Goal: Information Seeking & Learning: Learn about a topic

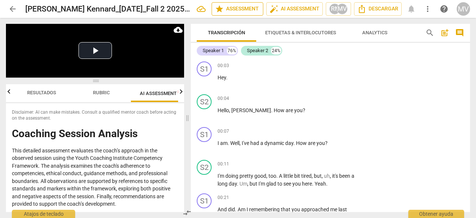
scroll to position [3179, 0]
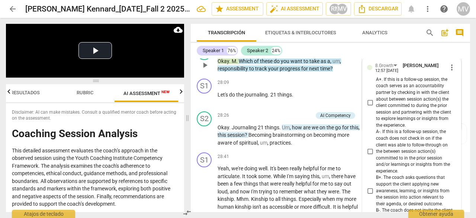
click at [299, 52] on div "AI Competency" at bounding box center [305, 49] width 31 height 7
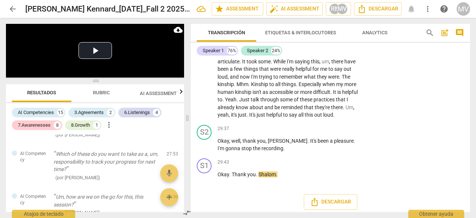
scroll to position [3312, 0]
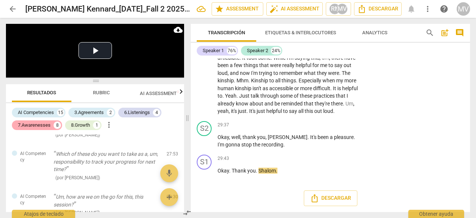
click at [30, 125] on div "7.Awarenesses" at bounding box center [34, 124] width 33 height 7
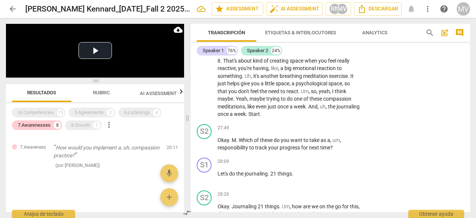
scroll to position [3080, 0]
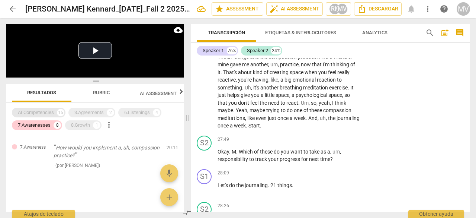
click at [41, 111] on div "AI Competencies" at bounding box center [36, 112] width 36 height 7
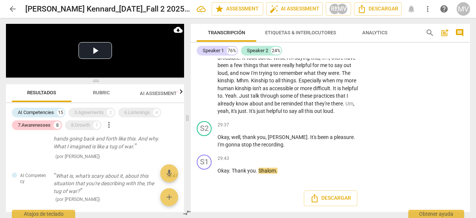
scroll to position [403, 0]
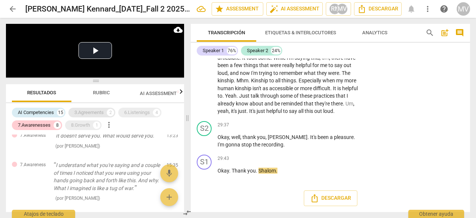
click at [88, 115] on div "3.Agreements" at bounding box center [88, 112] width 29 height 7
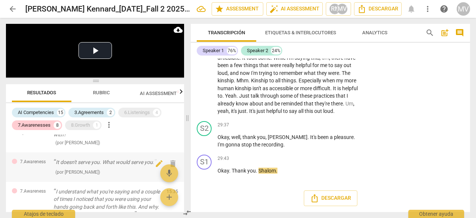
scroll to position [432, 0]
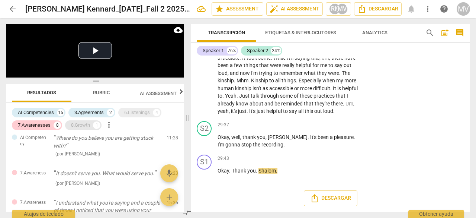
click at [79, 128] on div "8.Growth" at bounding box center [80, 124] width 19 height 7
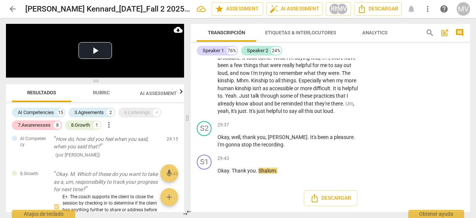
scroll to position [838, 0]
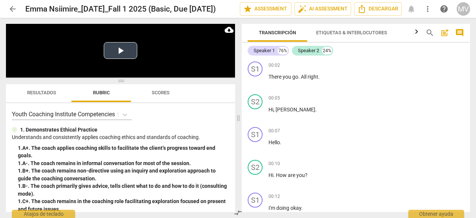
click at [117, 49] on button "Play Video" at bounding box center [120, 50] width 33 height 17
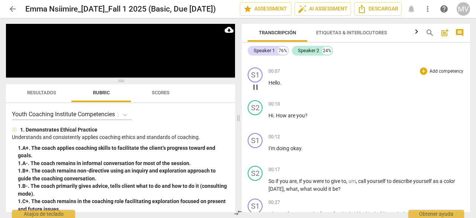
scroll to position [74, 0]
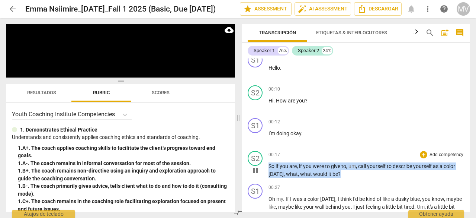
drag, startPoint x: 269, startPoint y: 163, endPoint x: 351, endPoint y: 175, distance: 82.6
click at [351, 175] on p "So if you are , if you were to give to , um , call yourself to describe yoursel…" at bounding box center [367, 169] width 196 height 15
click at [423, 154] on div "+" at bounding box center [423, 154] width 7 height 7
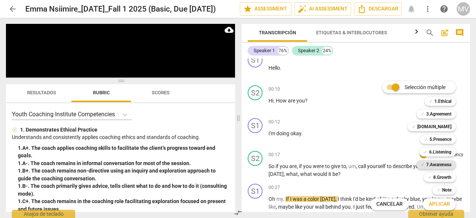
click at [437, 165] on b "7.Awareness" at bounding box center [438, 164] width 25 height 9
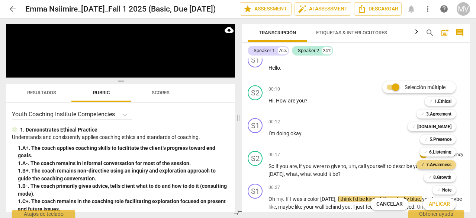
click at [440, 206] on span "Aplicar" at bounding box center [439, 203] width 21 height 7
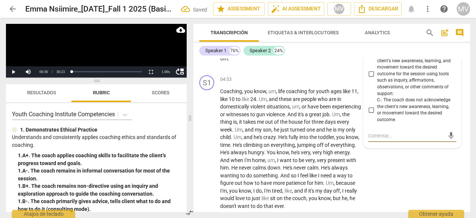
click at [368, 97] on label "C-. The coach does not acknowledge the client's new awareness, learning, or mov…" at bounding box center [409, 110] width 88 height 26
click at [368, 105] on input "C-. The coach does not acknowledge the client's new awareness, learning, or mov…" at bounding box center [371, 109] width 12 height 9
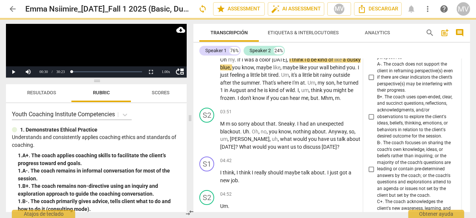
scroll to position [290, 0]
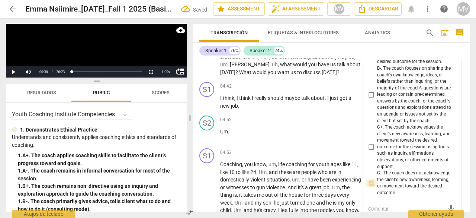
click at [371, 180] on input "C-. The coach does not acknowledge the client's new awareness, learning, or mov…" at bounding box center [371, 182] width 12 height 9
checkbox input "false"
click at [338, 52] on div "Speaker 1 76% Speaker 2 24%" at bounding box center [331, 50] width 265 height 13
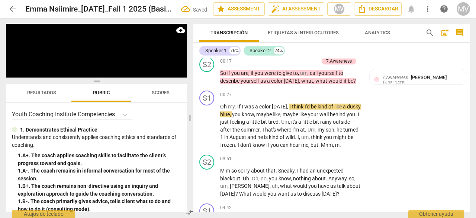
scroll to position [178, 0]
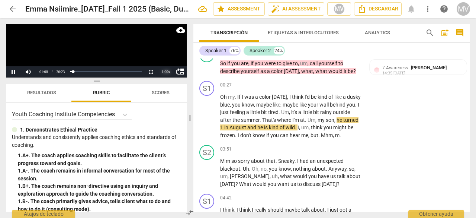
click at [168, 69] on div "1.00 x" at bounding box center [166, 71] width 15 height 11
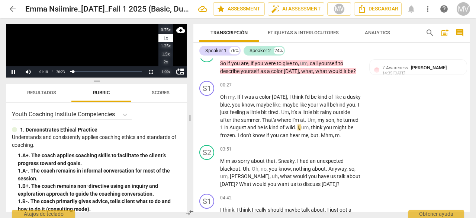
click at [162, 53] on li "1.5x" at bounding box center [166, 54] width 15 height 8
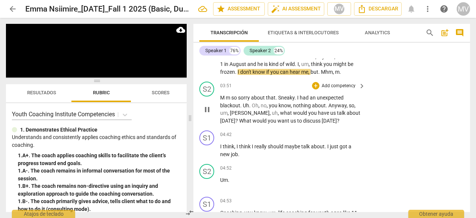
scroll to position [252, 0]
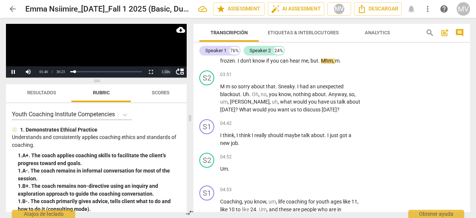
click at [167, 69] on div "1.50 x" at bounding box center [166, 71] width 15 height 11
click at [167, 62] on li "2x" at bounding box center [166, 62] width 15 height 8
click at [254, 97] on span "Oh" at bounding box center [255, 94] width 7 height 6
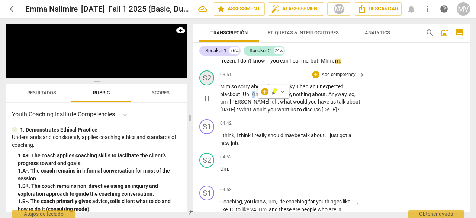
click at [201, 85] on div "S2" at bounding box center [206, 77] width 15 height 15
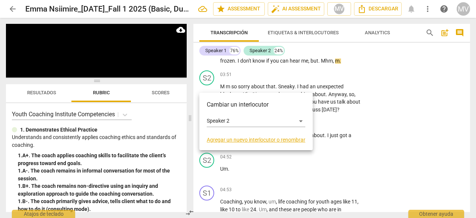
click at [476, 145] on div at bounding box center [238, 109] width 476 height 218
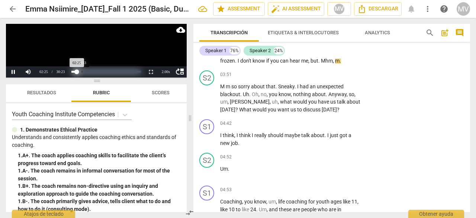
click at [82, 72] on div "Loaded : 0% Progress : 7.97%" at bounding box center [106, 72] width 70 height 2
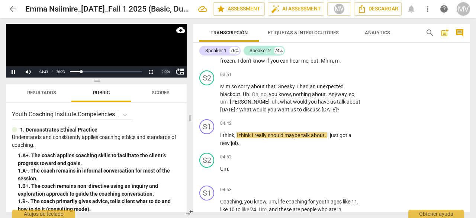
click at [163, 70] on div "2.00 x" at bounding box center [166, 71] width 15 height 11
click at [166, 51] on li "1.5x" at bounding box center [166, 54] width 15 height 8
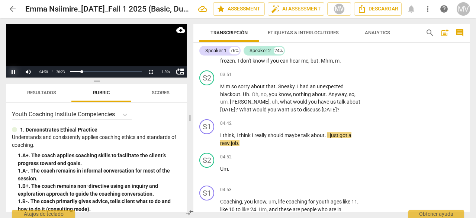
click at [12, 69] on button "Pause" at bounding box center [13, 71] width 15 height 11
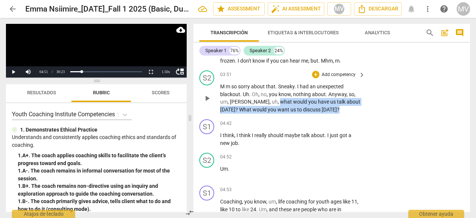
drag, startPoint x: 252, startPoint y: 110, endPoint x: 364, endPoint y: 123, distance: 112.4
click at [364, 116] on div "S2 play_arrow pause 03:51 + Add competency keyboard_arrow_right M m so sorry ab…" at bounding box center [332, 91] width 277 height 49
click at [315, 78] on div "+" at bounding box center [315, 74] width 7 height 7
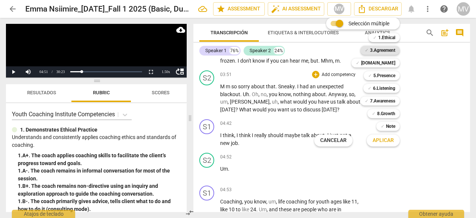
click at [386, 47] on b "3.Agreement" at bounding box center [382, 50] width 25 height 9
click at [383, 138] on span "Aplicar" at bounding box center [383, 140] width 21 height 7
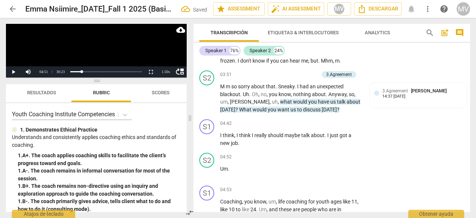
scroll to position [448, 0]
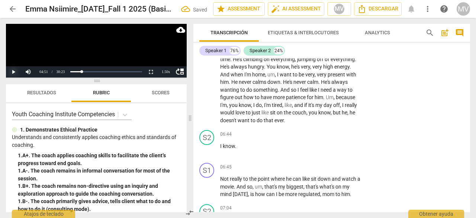
click at [14, 70] on button "Play" at bounding box center [13, 71] width 15 height 11
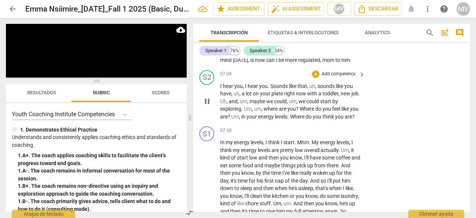
scroll to position [597, 0]
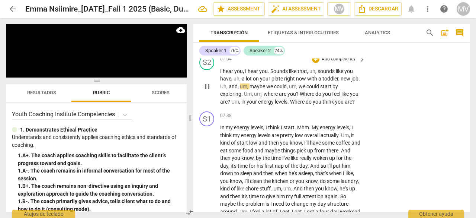
drag, startPoint x: 220, startPoint y: 77, endPoint x: 224, endPoint y: 80, distance: 4.5
click at [224, 80] on div "S2 play_arrow pause 07:04 + Add competency keyboard_arrow_right I hear you , I …" at bounding box center [332, 80] width 277 height 57
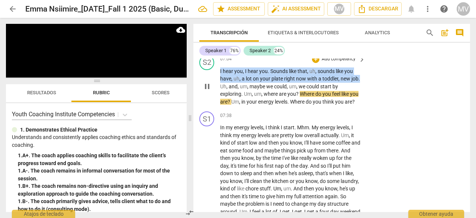
drag, startPoint x: 220, startPoint y: 78, endPoint x: 410, endPoint y: 84, distance: 189.9
click at [410, 84] on div "S2 play_arrow pause 07:04 + Add competency keyboard_arrow_right I hear you , I …" at bounding box center [332, 80] width 277 height 57
click at [313, 63] on div "+" at bounding box center [315, 58] width 7 height 7
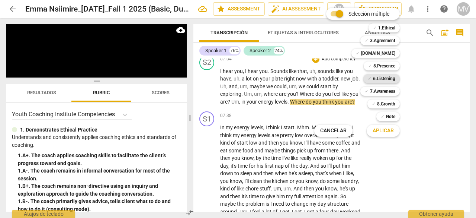
click at [390, 74] on b "6.Listening" at bounding box center [384, 78] width 22 height 9
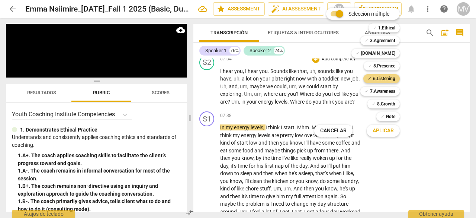
click at [301, 102] on div at bounding box center [238, 109] width 476 height 218
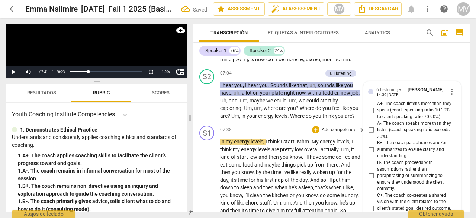
scroll to position [562, 0]
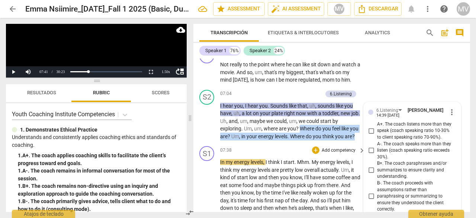
drag, startPoint x: 301, startPoint y: 136, endPoint x: 303, endPoint y: 159, distance: 22.8
click at [303, 159] on div "S1 play_arrow pause 00:02 + Add competency keyboard_arrow_right There you go . …" at bounding box center [332, 134] width 277 height 153
click at [237, 141] on div "+" at bounding box center [236, 141] width 7 height 7
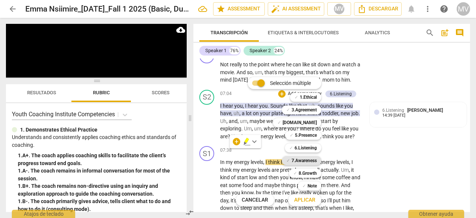
click at [308, 159] on b "7.Awareness" at bounding box center [304, 160] width 25 height 9
click at [304, 201] on span "Aplicar" at bounding box center [304, 199] width 21 height 7
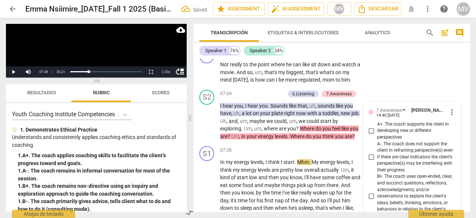
scroll to position [797, 0]
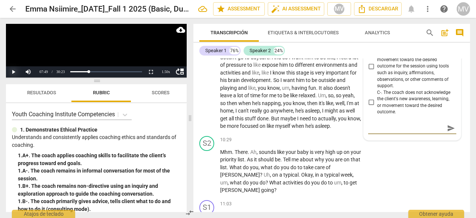
drag, startPoint x: 12, startPoint y: 70, endPoint x: 25, endPoint y: 87, distance: 20.7
click at [12, 70] on button "Play" at bounding box center [13, 71] width 15 height 11
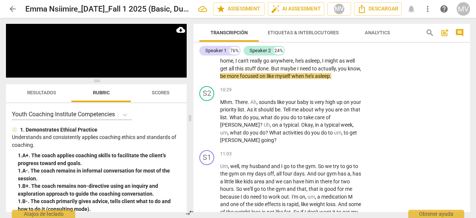
scroll to position [864, 0]
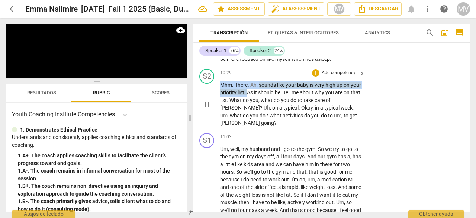
drag, startPoint x: 221, startPoint y: 106, endPoint x: 259, endPoint y: 116, distance: 39.4
click at [259, 116] on p "Mhm . There . Ah , sounds like your baby is very high up on your priority list …" at bounding box center [290, 104] width 141 height 46
click at [313, 77] on div "+" at bounding box center [315, 72] width 7 height 7
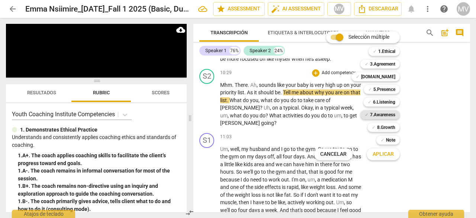
click at [391, 114] on b "7.Awareness" at bounding box center [382, 114] width 25 height 9
click at [387, 151] on span "Aplicar" at bounding box center [383, 153] width 21 height 7
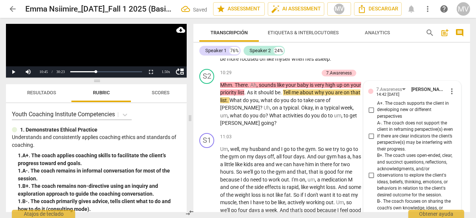
scroll to position [1093, 0]
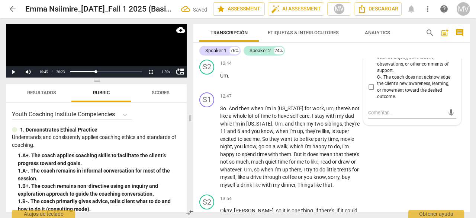
click at [391, 171] on div "S1 play_arrow pause 12:47 + Add competency keyboard_arrow_right So . And then w…" at bounding box center [332, 140] width 277 height 102
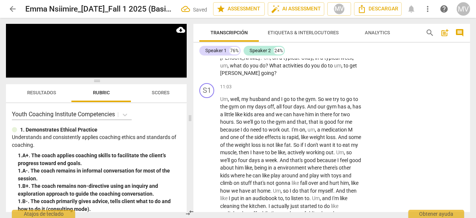
scroll to position [907, 0]
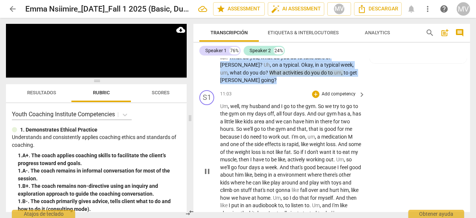
drag, startPoint x: 248, startPoint y: 80, endPoint x: 364, endPoint y: 104, distance: 118.6
click at [364, 104] on div "S1 play_arrow pause 00:02 + Add competency keyboard_arrow_right There you go . …" at bounding box center [332, 134] width 277 height 153
click at [364, 86] on div "+" at bounding box center [364, 85] width 7 height 7
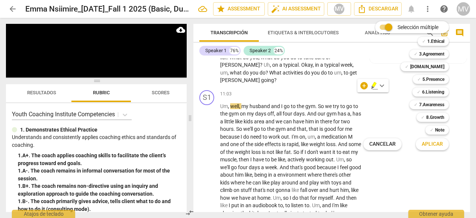
drag, startPoint x: 439, startPoint y: 105, endPoint x: 431, endPoint y: 143, distance: 39.6
click at [439, 105] on b "7.Awareness" at bounding box center [431, 104] width 25 height 9
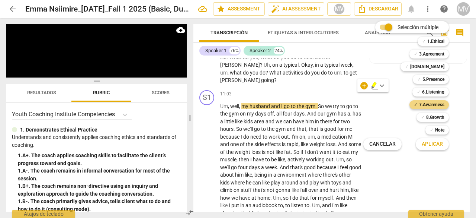
click at [429, 146] on span "Aplicar" at bounding box center [432, 143] width 21 height 7
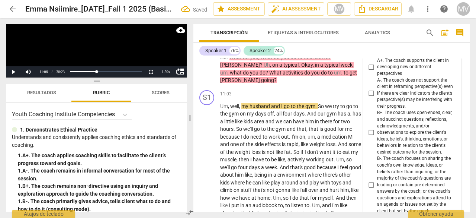
scroll to position [1093, 0]
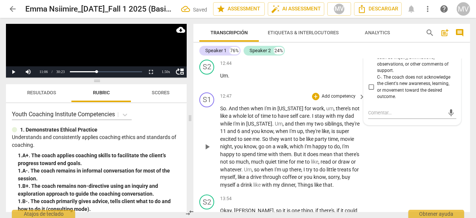
click at [419, 192] on div "S1 play_arrow pause 12:47 + Add competency keyboard_arrow_right So . And then w…" at bounding box center [332, 140] width 277 height 102
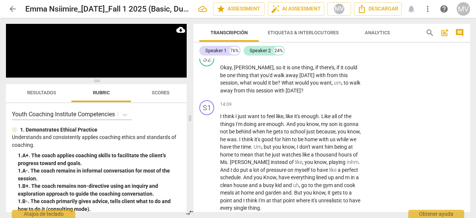
scroll to position [1241, 0]
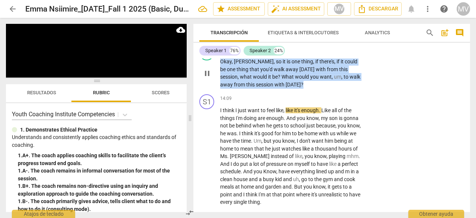
drag, startPoint x: 221, startPoint y: 77, endPoint x: 306, endPoint y: 98, distance: 87.6
click at [306, 88] on p "Okay , [PERSON_NAME] , so it is one thing , if there's , if it could be one thi…" at bounding box center [290, 73] width 141 height 31
click at [313, 53] on div "+" at bounding box center [315, 49] width 7 height 7
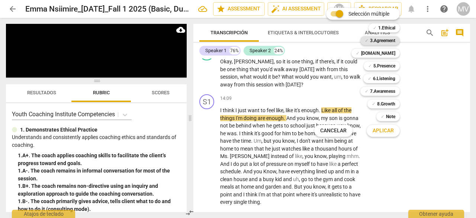
click at [393, 38] on b "3.Agreement" at bounding box center [382, 40] width 25 height 9
click at [386, 132] on span "Aplicar" at bounding box center [383, 130] width 21 height 7
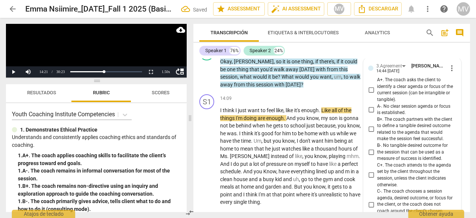
scroll to position [1420, 0]
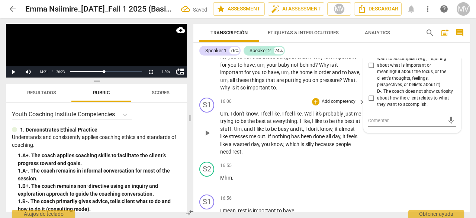
click at [413, 151] on div "S1 play_arrow pause 16:00 + Add competency keyboard_arrow_right Um . I don't kn…" at bounding box center [332, 127] width 277 height 64
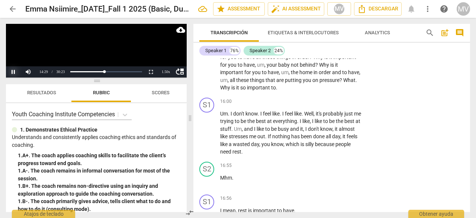
click at [13, 73] on button "Pause" at bounding box center [13, 71] width 15 height 11
click at [14, 70] on button "Play" at bounding box center [13, 71] width 15 height 11
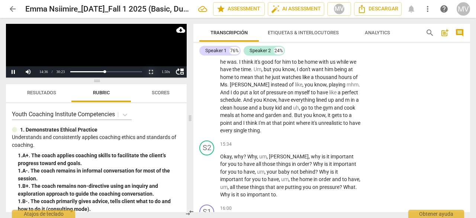
click at [151, 70] on button "Non-Fullscreen" at bounding box center [151, 71] width 15 height 11
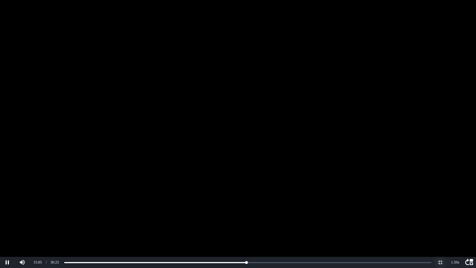
click at [440, 217] on button "Non-Fullscreen" at bounding box center [440, 262] width 15 height 11
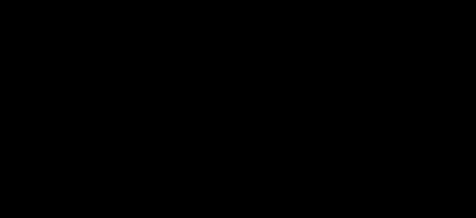
scroll to position [1350, 0]
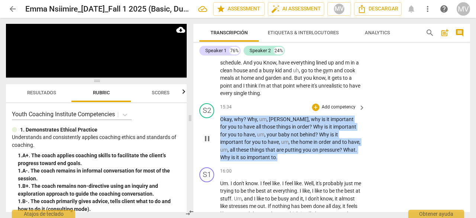
drag, startPoint x: 221, startPoint y: 135, endPoint x: 290, endPoint y: 178, distance: 81.3
click at [290, 164] on div "S2 play_arrow pause 15:34 + Add competency keyboard_arrow_right Okay , why ? Wh…" at bounding box center [332, 132] width 277 height 64
click at [314, 111] on div "+" at bounding box center [315, 106] width 7 height 7
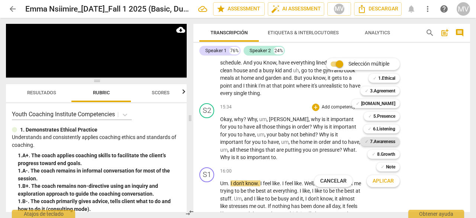
click at [397, 142] on div "✓ 7.Awareness" at bounding box center [380, 141] width 39 height 9
drag, startPoint x: 390, startPoint y: 176, endPoint x: 405, endPoint y: 176, distance: 14.9
click at [390, 177] on button "Aplicar" at bounding box center [383, 180] width 33 height 13
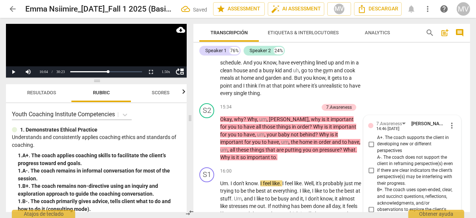
scroll to position [1605, 0]
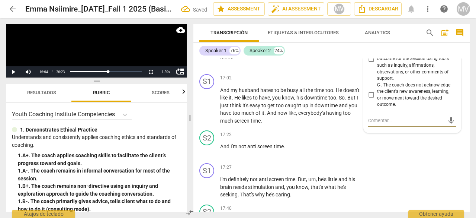
click at [426, 183] on div "S1 play_arrow pause 00:02 + Add competency keyboard_arrow_right There you go . …" at bounding box center [332, 134] width 277 height 153
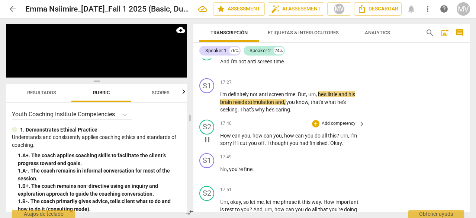
scroll to position [1727, 0]
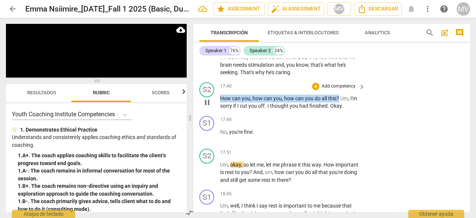
drag, startPoint x: 221, startPoint y: 114, endPoint x: 339, endPoint y: 113, distance: 117.6
click at [339, 110] on p "How can you , how can you , how can you do all this ? Um , I'm sorry if I cut y…" at bounding box center [290, 102] width 141 height 15
click at [313, 90] on div "+" at bounding box center [315, 86] width 7 height 7
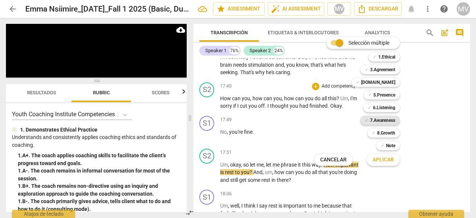
click at [373, 116] on b "7.Awareness" at bounding box center [382, 120] width 25 height 9
click at [389, 160] on span "Aplicar" at bounding box center [383, 159] width 21 height 7
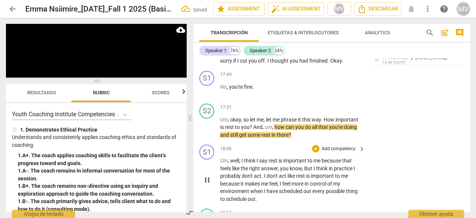
scroll to position [1813, 0]
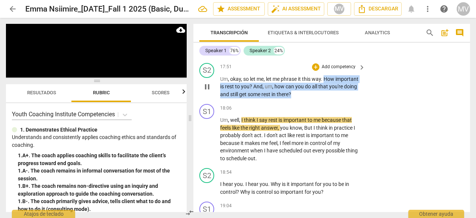
drag, startPoint x: 326, startPoint y: 95, endPoint x: 327, endPoint y: 110, distance: 15.0
click at [327, 98] on p "Um , okay , so let me , let me phrase it this way . How important is rest to yo…" at bounding box center [290, 86] width 141 height 23
click at [316, 71] on div "+" at bounding box center [315, 66] width 7 height 7
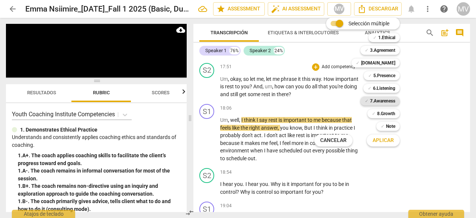
click at [388, 101] on b "7.Awareness" at bounding box center [382, 100] width 25 height 9
click at [391, 143] on span "Aplicar" at bounding box center [383, 140] width 21 height 7
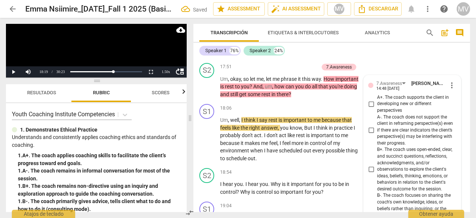
scroll to position [2028, 0]
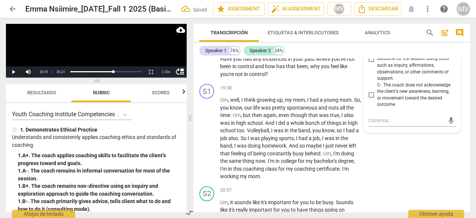
click at [410, 176] on div "S1 play_arrow pause 19:38 + Add competency keyboard_arrow_right Um , well , I t…" at bounding box center [332, 132] width 277 height 102
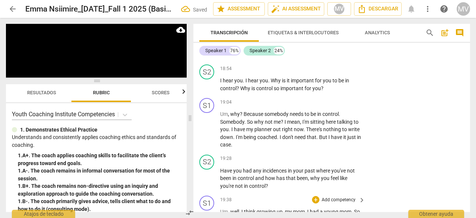
scroll to position [1879, 0]
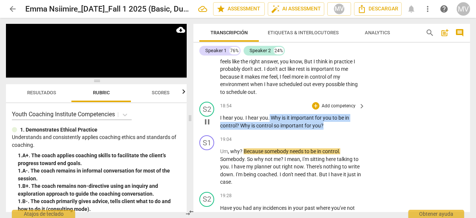
drag, startPoint x: 270, startPoint y: 131, endPoint x: 338, endPoint y: 140, distance: 68.6
click at [338, 129] on p "I hear you . I hear you . Why is it important for you to be in control ? Why is…" at bounding box center [290, 121] width 141 height 15
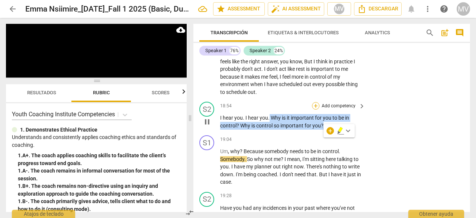
click at [318, 109] on div "+" at bounding box center [315, 105] width 7 height 7
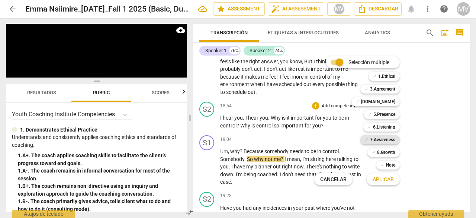
click at [386, 140] on b "7.Awareness" at bounding box center [382, 139] width 25 height 9
click at [380, 179] on span "Aplicar" at bounding box center [383, 179] width 21 height 7
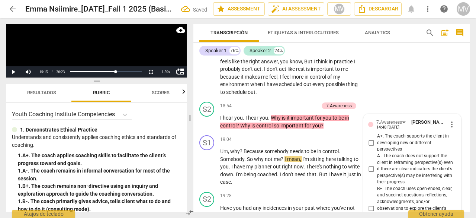
scroll to position [2133, 0]
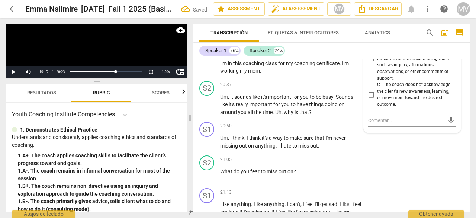
click at [438, 152] on div "S1 play_arrow pause 20:50 + Add competency keyboard_arrow_right Um , I think , …" at bounding box center [332, 135] width 277 height 33
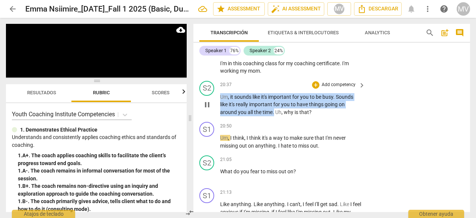
drag, startPoint x: 220, startPoint y: 111, endPoint x: 274, endPoint y: 127, distance: 56.0
click at [274, 116] on p "Um , it sounds like it's important for you to be busy . Sounds like it's really…" at bounding box center [290, 104] width 141 height 23
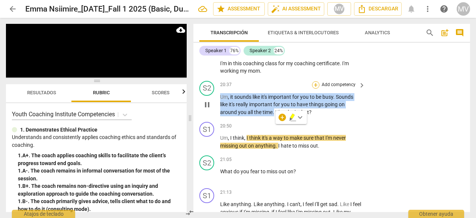
click at [313, 89] on div "+" at bounding box center [315, 84] width 7 height 7
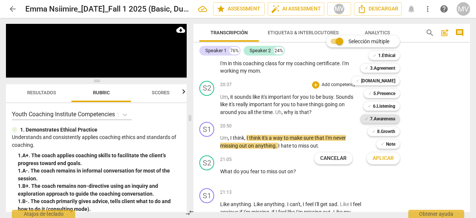
click at [391, 119] on b "7.Awareness" at bounding box center [382, 118] width 25 height 9
click at [378, 158] on span "Aplicar" at bounding box center [383, 157] width 21 height 7
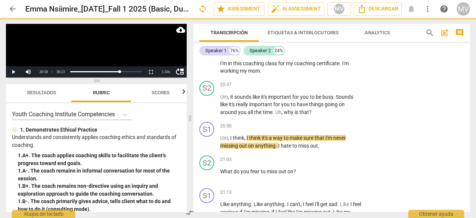
click at [456, 158] on div "S1 play_arrow pause 00:02 + Add competency keyboard_arrow_right There you go . …" at bounding box center [332, 134] width 277 height 153
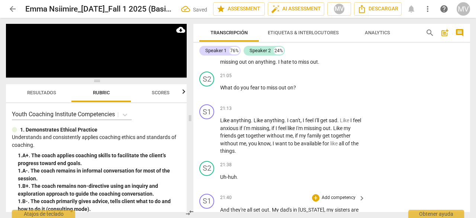
scroll to position [2218, 0]
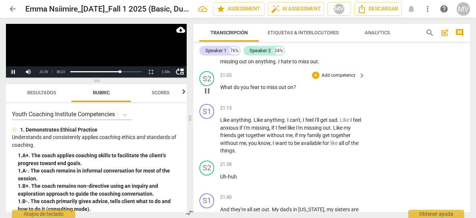
drag, startPoint x: 220, startPoint y: 100, endPoint x: 204, endPoint y: 102, distance: 15.3
click at [271, 101] on div "S2 play_arrow pause 21:05 + Add competency keyboard_arrow_right What do you fea…" at bounding box center [332, 84] width 277 height 33
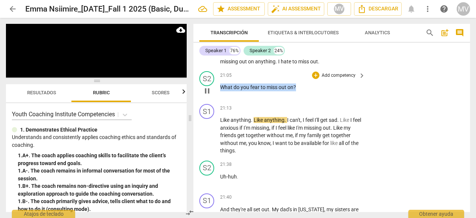
drag, startPoint x: 221, startPoint y: 102, endPoint x: 364, endPoint y: 103, distance: 142.5
click at [371, 101] on div "S2 play_arrow pause 21:05 + Add competency keyboard_arrow_right What do you fea…" at bounding box center [332, 84] width 277 height 33
click at [303, 93] on div "+" at bounding box center [303, 92] width 7 height 7
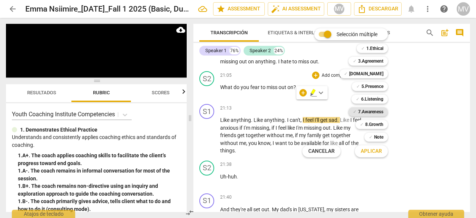
click at [386, 113] on div "✓ 7.Awareness" at bounding box center [368, 111] width 39 height 9
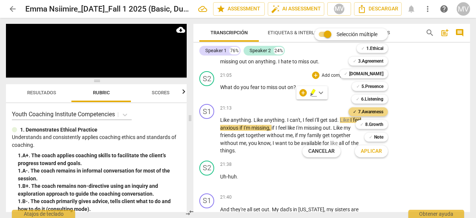
click at [378, 153] on span "Aplicar" at bounding box center [371, 150] width 21 height 7
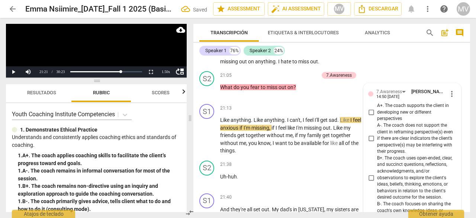
scroll to position [2441, 0]
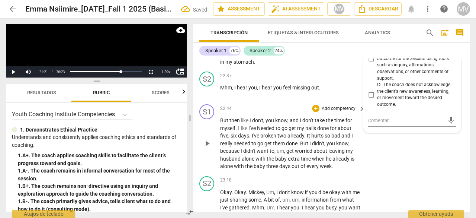
drag, startPoint x: 397, startPoint y: 197, endPoint x: 401, endPoint y: 185, distance: 12.7
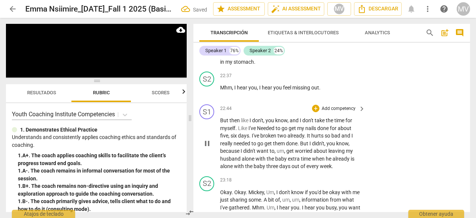
click at [406, 167] on div "S1 play_arrow pause 22:44 + Add competency keyboard_arrow_right But then like I…" at bounding box center [332, 137] width 277 height 72
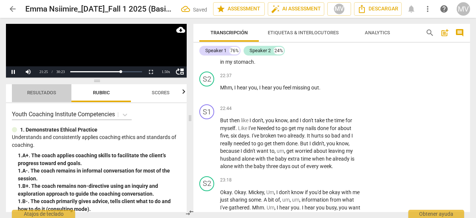
click at [39, 90] on span "Resultados" at bounding box center [41, 93] width 29 height 6
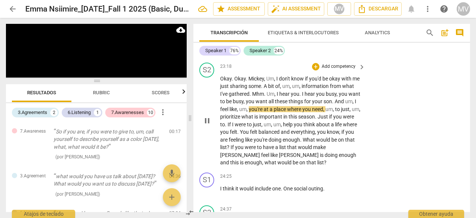
scroll to position [2557, 0]
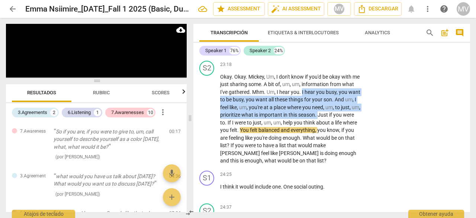
drag, startPoint x: 315, startPoint y: 107, endPoint x: 251, endPoint y: 31, distance: 99.3
click at [340, 128] on p "Okay . Okay . [PERSON_NAME] , Um , I don't know if you'd be okay with me just s…" at bounding box center [290, 119] width 141 height 92
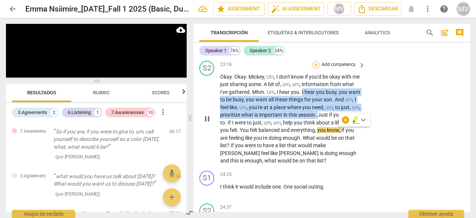
click at [315, 68] on div "+" at bounding box center [315, 64] width 7 height 7
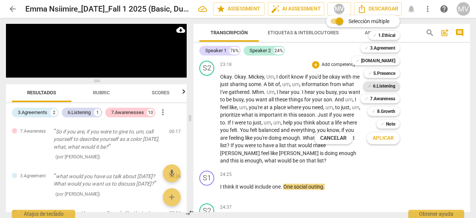
click at [390, 83] on b "6.Listening" at bounding box center [384, 85] width 22 height 9
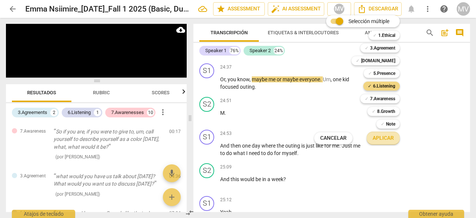
click at [380, 138] on span "Aplicar" at bounding box center [383, 137] width 21 height 7
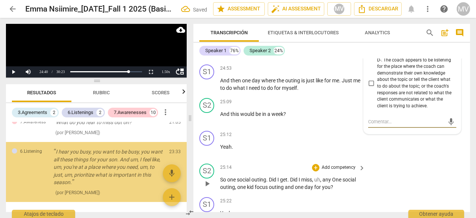
scroll to position [573, 0]
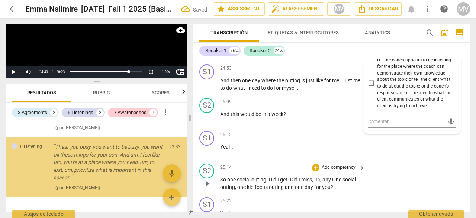
click at [403, 194] on div "S2 play_arrow pause 25:14 + Add competency keyboard_arrow_right So one social o…" at bounding box center [332, 176] width 277 height 33
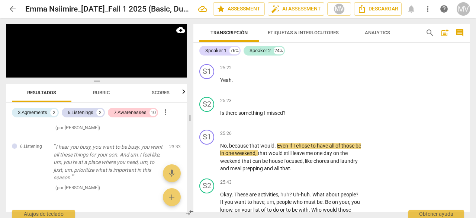
scroll to position [2923, 0]
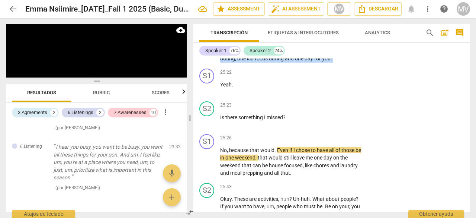
drag, startPoint x: 220, startPoint y: 62, endPoint x: 340, endPoint y: 73, distance: 120.3
click at [340, 63] on p "So one social outing . Did I get . Did I miss , uh , any One social outing , on…" at bounding box center [290, 54] width 141 height 15
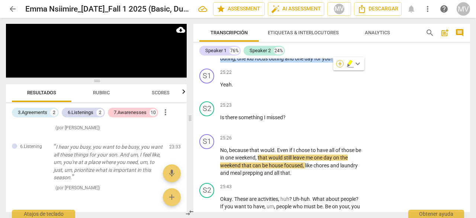
click at [339, 65] on div "+" at bounding box center [339, 63] width 7 height 7
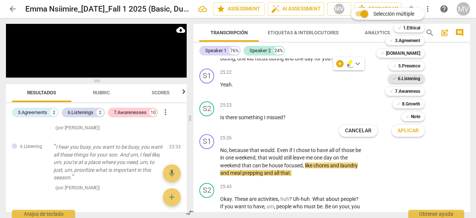
click at [414, 77] on b "6.Listening" at bounding box center [409, 78] width 22 height 9
click at [412, 133] on span "Aplicar" at bounding box center [408, 130] width 21 height 7
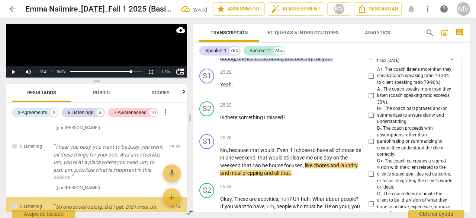
scroll to position [625, 0]
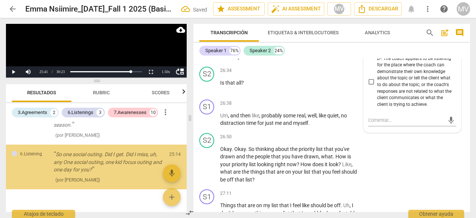
click at [411, 162] on div "S2 play_arrow pause 26:50 + Add competency keyboard_arrow_right Okay . Okay . S…" at bounding box center [332, 158] width 277 height 57
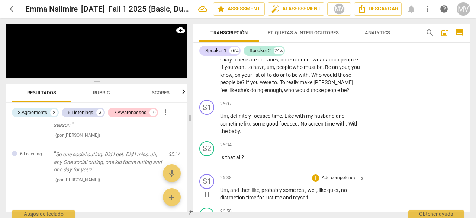
scroll to position [3238, 0]
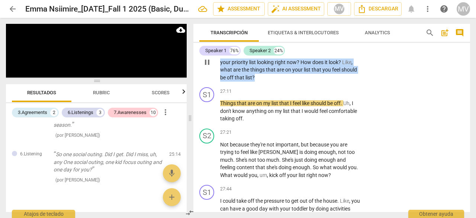
drag, startPoint x: 334, startPoint y: 70, endPoint x: 336, endPoint y: 90, distance: 21.0
click at [336, 81] on p "Okay . Okay . So thinking about the priority list that you've drawn and the peo…" at bounding box center [290, 62] width 141 height 38
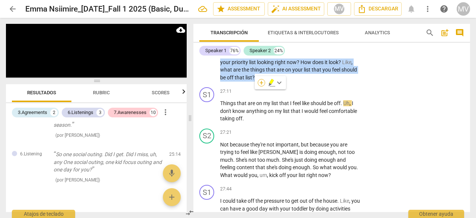
click at [261, 79] on div "+" at bounding box center [261, 82] width 7 height 7
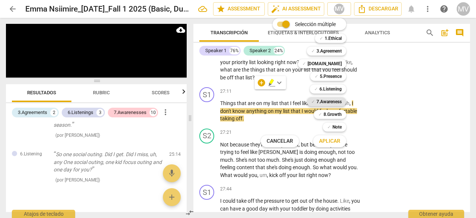
click at [333, 103] on b "7.Awareness" at bounding box center [329, 101] width 25 height 9
click at [398, 137] on div at bounding box center [238, 109] width 476 height 218
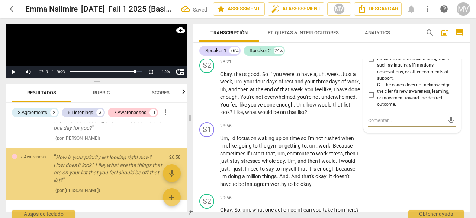
scroll to position [674, 0]
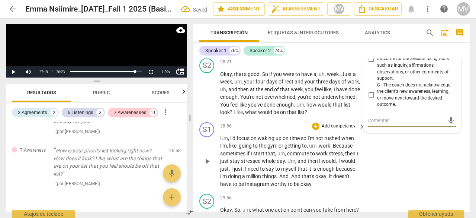
click at [403, 191] on div "S1 play_arrow pause 28:56 + Add competency keyboard_arrow_right Um , I'd focus …" at bounding box center [332, 155] width 277 height 72
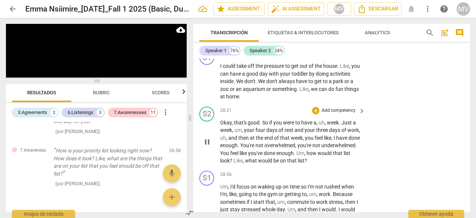
scroll to position [3384, 0]
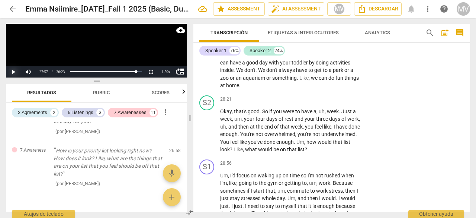
click at [15, 72] on button "Play" at bounding box center [13, 71] width 15 height 11
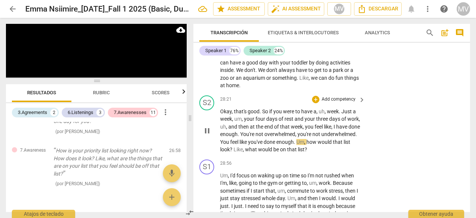
scroll to position [3421, 0]
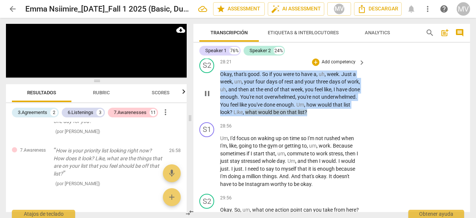
drag, startPoint x: 221, startPoint y: 89, endPoint x: 357, endPoint y: 130, distance: 142.0
click at [357, 116] on p "Okay , that's good . So if you were to have a , uh , week . Just a week , um , …" at bounding box center [290, 93] width 141 height 46
click at [315, 66] on div "+" at bounding box center [315, 61] width 7 height 7
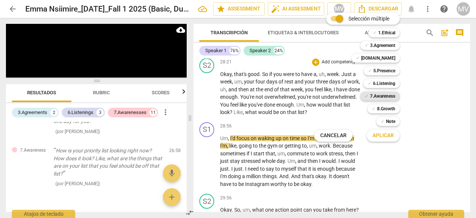
click at [390, 95] on b "7.Awareness" at bounding box center [382, 96] width 25 height 9
click at [387, 141] on button "Aplicar" at bounding box center [383, 135] width 33 height 13
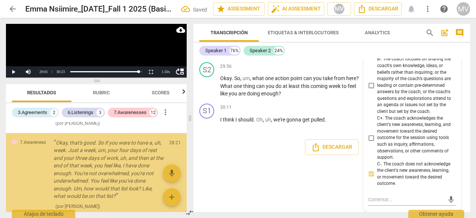
scroll to position [741, 0]
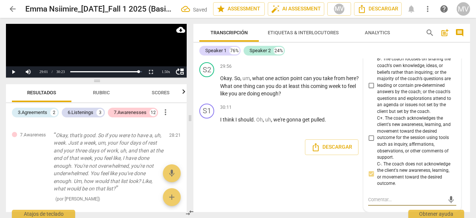
click at [318, 197] on div "S1 play_arrow pause 00:02 + Add competency keyboard_arrow_right There you go . …" at bounding box center [332, 134] width 277 height 153
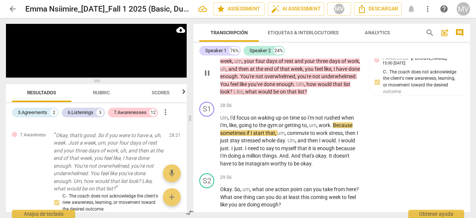
scroll to position [3367, 0]
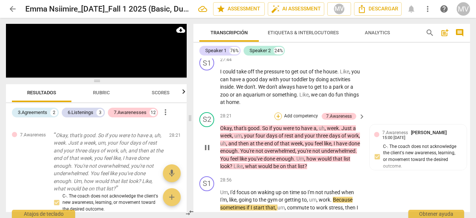
click at [276, 120] on div "+" at bounding box center [278, 115] width 7 height 7
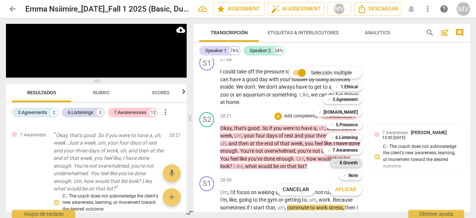
click at [348, 165] on b "8.Growth" at bounding box center [349, 162] width 18 height 9
click at [350, 191] on span "Aplicar" at bounding box center [345, 189] width 21 height 7
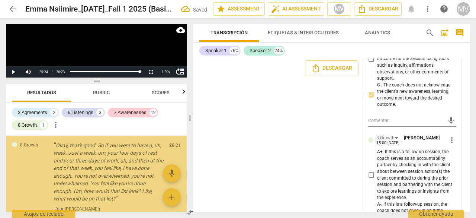
scroll to position [850, 0]
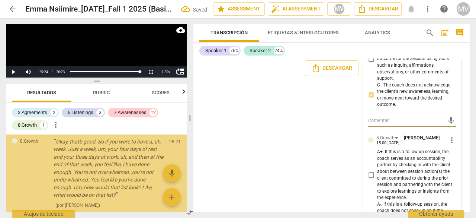
click at [314, 187] on div "S1 play_arrow pause 00:02 + Add competency keyboard_arrow_right There you go . …" at bounding box center [332, 134] width 277 height 153
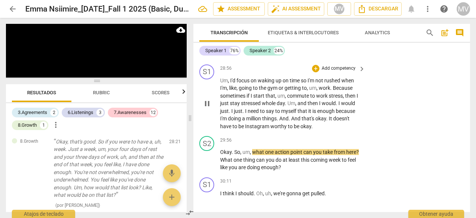
scroll to position [3516, 0]
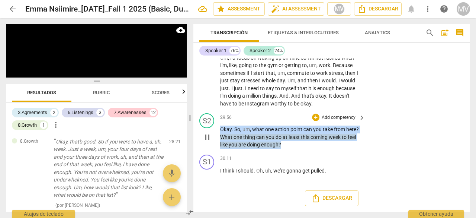
drag, startPoint x: 222, startPoint y: 131, endPoint x: 287, endPoint y: 144, distance: 66.8
click at [287, 144] on p "Okay . So , um , what one action point can you take from here ? What one thing …" at bounding box center [290, 136] width 141 height 23
click at [316, 119] on div "+" at bounding box center [315, 117] width 7 height 7
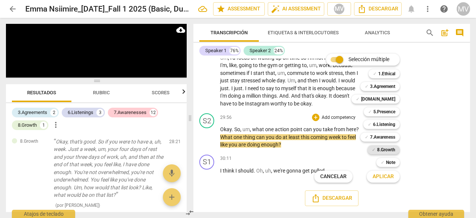
click at [391, 149] on b "8.Growth" at bounding box center [386, 149] width 18 height 9
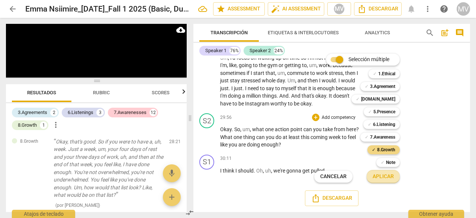
click at [391, 176] on span "Aplicar" at bounding box center [383, 176] width 21 height 7
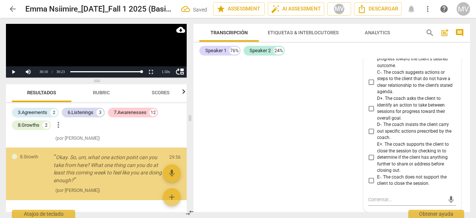
scroll to position [918, 0]
click at [318, 175] on div "S1 play_arrow pause 00:02 + Add competency keyboard_arrow_right There you go . …" at bounding box center [332, 134] width 277 height 153
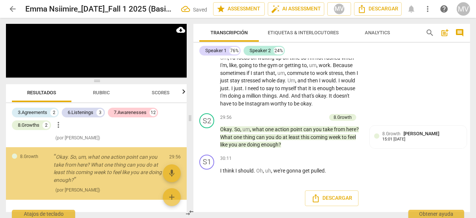
scroll to position [3516, 0]
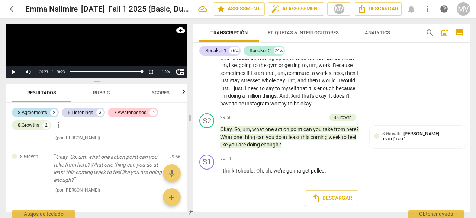
click at [33, 111] on div "3.Agreements" at bounding box center [32, 112] width 29 height 7
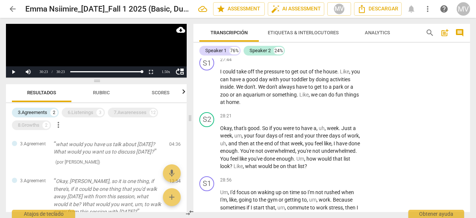
scroll to position [0, 0]
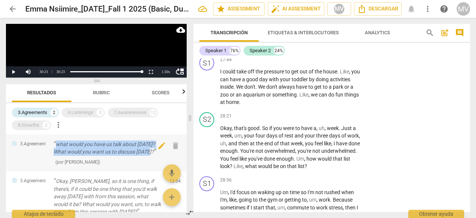
drag, startPoint x: 54, startPoint y: 143, endPoint x: 163, endPoint y: 154, distance: 110.3
click at [163, 154] on div "3.Agreement what would you have us talk about [DATE]? What would you want us to…" at bounding box center [96, 152] width 181 height 37
copy p "what would you have us talk about [DATE]? What would you want us to discuss [DA…"
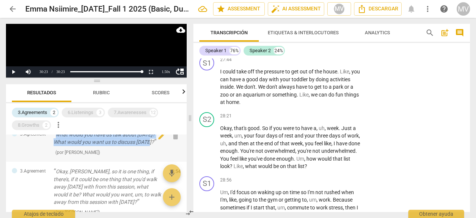
scroll to position [37, 0]
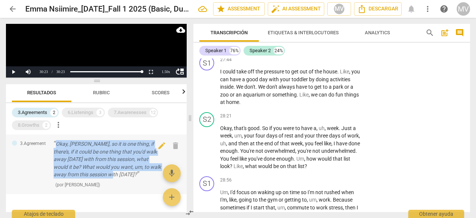
drag, startPoint x: 57, startPoint y: 143, endPoint x: 106, endPoint y: 178, distance: 59.6
click at [106, 178] on p "Okay, [PERSON_NAME], so it is one thing, if there's, if it could be one thing t…" at bounding box center [109, 159] width 110 height 38
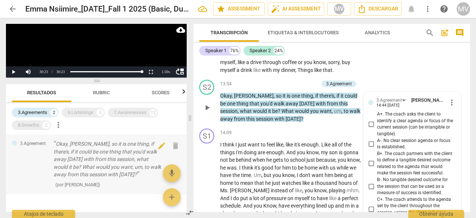
scroll to position [1188, 0]
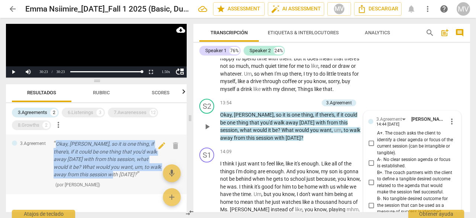
drag, startPoint x: 54, startPoint y: 143, endPoint x: 106, endPoint y: 176, distance: 61.5
click at [106, 176] on p "Okay, [PERSON_NAME], so it is one thing, if there's, if it could be one thing t…" at bounding box center [109, 159] width 110 height 38
copy p "Okay, [PERSON_NAME], so it is one thing, if there's, if it could be one thing t…"
click at [85, 110] on div "6.Listenings" at bounding box center [81, 112] width 26 height 7
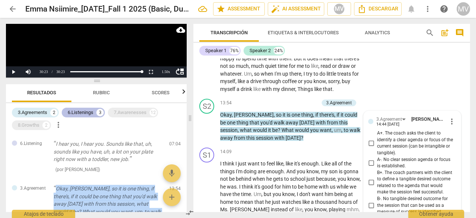
scroll to position [82, 0]
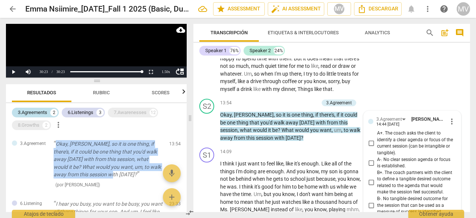
click at [23, 112] on div "3.Agreements" at bounding box center [32, 112] width 29 height 7
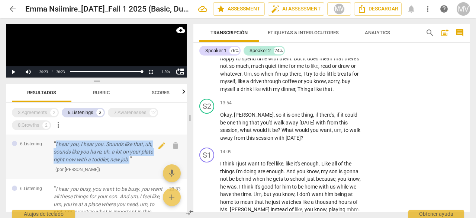
drag, startPoint x: 55, startPoint y: 144, endPoint x: 129, endPoint y: 161, distance: 76.0
click at [129, 161] on p "I hear you, I hear you. Sounds like that, uh, sounds like you have, uh, a lot o…" at bounding box center [109, 151] width 110 height 23
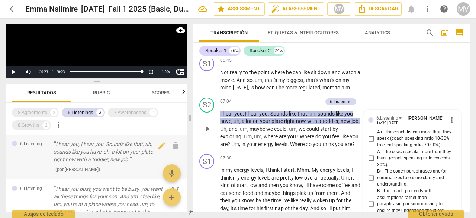
scroll to position [553, 0]
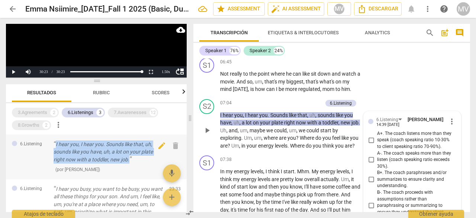
drag, startPoint x: 56, startPoint y: 143, endPoint x: 131, endPoint y: 161, distance: 77.0
click at [131, 161] on p "I hear you, I hear you. Sounds like that, uh, sounds like you have, uh, a lot o…" at bounding box center [109, 151] width 110 height 23
copy p "I hear you, I hear you. Sounds like that, uh, sounds like you have, uh, a lot o…"
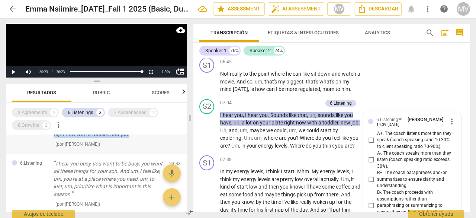
scroll to position [37, 0]
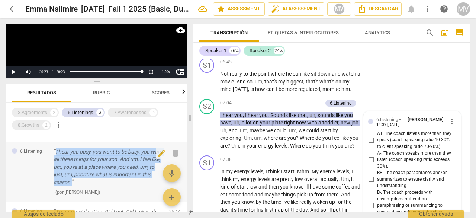
drag, startPoint x: 54, startPoint y: 150, endPoint x: 82, endPoint y: 184, distance: 44.2
click at [82, 184] on p "I hear you busy, you want to be busy, you want all these things for your son. A…" at bounding box center [109, 167] width 110 height 38
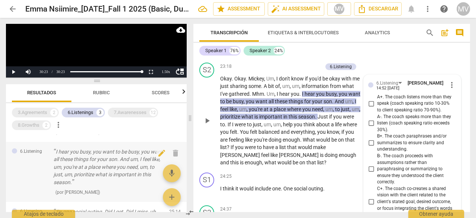
scroll to position [2549, 0]
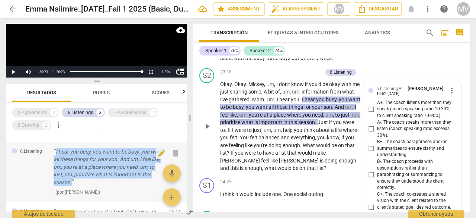
drag, startPoint x: 56, startPoint y: 152, endPoint x: 84, endPoint y: 184, distance: 42.7
click at [84, 184] on p "I hear you busy, you want to be busy, you want all these things for your son. A…" at bounding box center [109, 167] width 110 height 38
copy p "I hear you busy, you want to be busy, you want all these things for your son. A…"
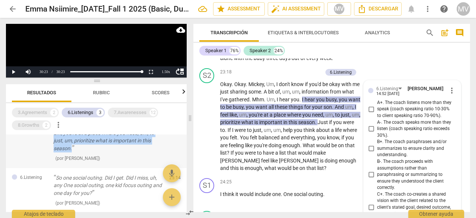
scroll to position [109, 0]
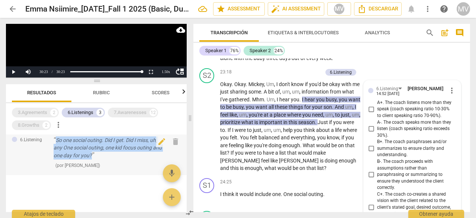
drag, startPoint x: 55, startPoint y: 139, endPoint x: 105, endPoint y: 156, distance: 52.1
click at [105, 156] on p "So one social outing. Did I get. Did I miss, uh, any One social outing, one kid…" at bounding box center [109, 147] width 110 height 23
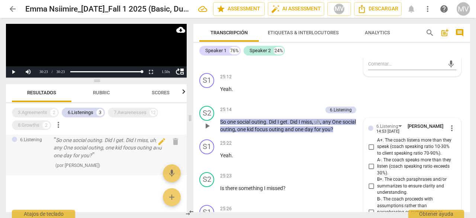
scroll to position [2851, 0]
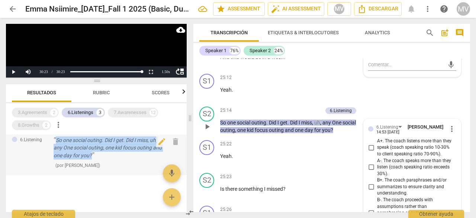
drag, startPoint x: 52, startPoint y: 141, endPoint x: 86, endPoint y: 147, distance: 34.2
click at [107, 154] on div "6.Listening So one social outing. Did I get. Did I miss, uh, any One social out…" at bounding box center [96, 152] width 181 height 45
copy p "So one social outing. Did I get. Did I miss, uh, any One social outing, one kid…"
click at [118, 111] on div "7.Awarenesses" at bounding box center [130, 112] width 33 height 7
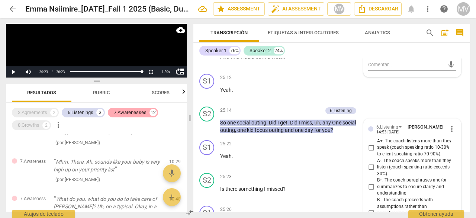
scroll to position [555, 0]
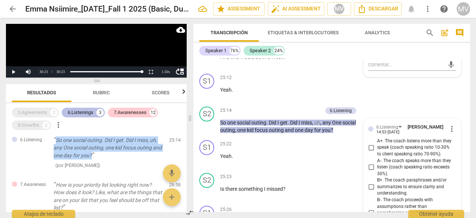
click at [81, 114] on div "6.Listenings" at bounding box center [81, 112] width 26 height 7
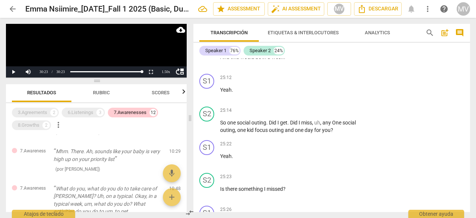
scroll to position [37, 0]
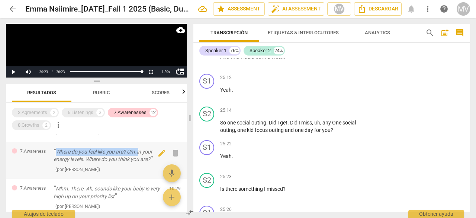
drag, startPoint x: 57, startPoint y: 151, endPoint x: 149, endPoint y: 157, distance: 92.5
click at [143, 155] on p "Where do you feel like you are? Um, in your energy levels. Where do you think y…" at bounding box center [109, 155] width 110 height 15
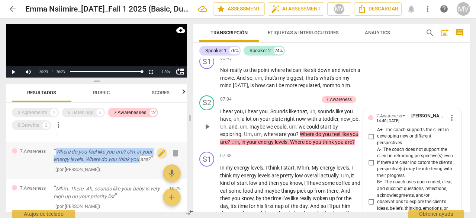
scroll to position [553, 0]
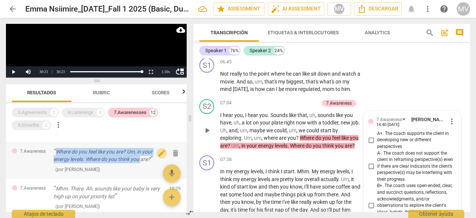
drag, startPoint x: 157, startPoint y: 157, endPoint x: 159, endPoint y: 152, distance: 5.1
click at [159, 152] on span "edit" at bounding box center [161, 152] width 9 height 9
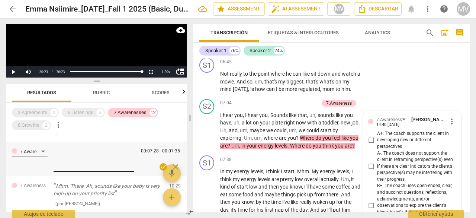
click at [61, 152] on div "7.Awareness 00:07:28 - 00:07:35 check_circle close" at bounding box center [96, 159] width 181 height 34
click at [299, 163] on div "07:38 + Add competency keyboard_arrow_right" at bounding box center [293, 159] width 146 height 8
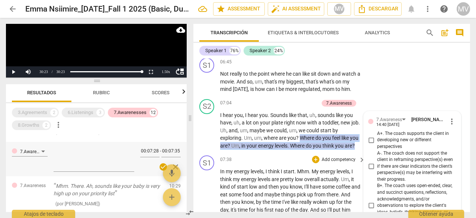
drag, startPoint x: 300, startPoint y: 144, endPoint x: 302, endPoint y: 167, distance: 23.6
click at [302, 167] on div "S1 play_arrow pause 00:02 + Add competency keyboard_arrow_right There you go . …" at bounding box center [332, 134] width 277 height 153
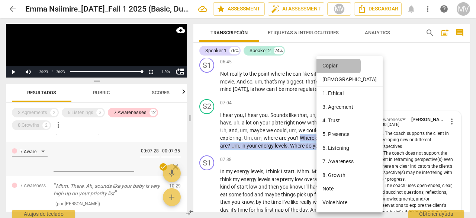
click at [334, 66] on li "Copiar" at bounding box center [350, 66] width 66 height 14
copy p "Where do you feel like you are ? Um , in your energy levels . Where do you thin…"
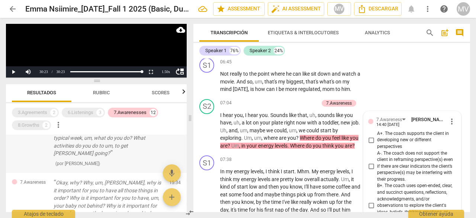
scroll to position [149, 0]
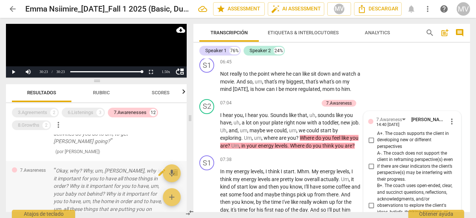
click at [61, 167] on p "Okay, why? Why, um, [PERSON_NAME], why is it important for you to have all thos…" at bounding box center [109, 194] width 110 height 54
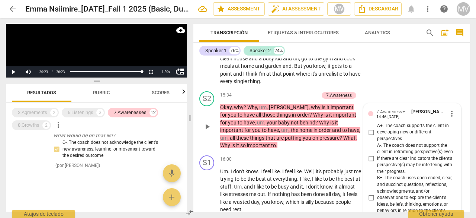
scroll to position [0, 0]
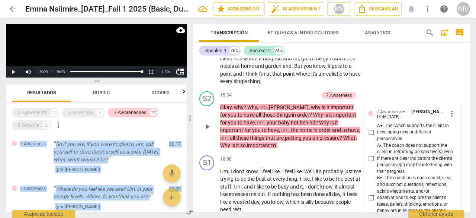
drag, startPoint x: 56, startPoint y: 166, endPoint x: 63, endPoint y: 66, distance: 100.0
click at [63, 65] on div "Play Video move_up Play Current Time 30:23 / Duration Time 30:23 Loaded : 0% Pr…" at bounding box center [96, 118] width 181 height 188
click at [124, 175] on div "7.Awareness So if you are, if you were to give to, um, call yourself to describ…" at bounding box center [96, 156] width 181 height 45
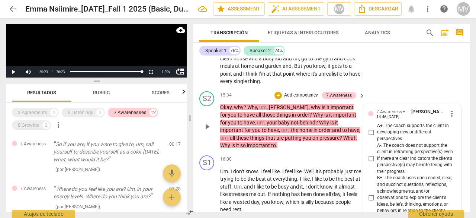
drag, startPoint x: 220, startPoint y: 122, endPoint x: 229, endPoint y: 135, distance: 16.5
click at [229, 135] on div "S2 play_arrow pause 15:34 + Add competency 7.Awareness keyboard_arrow_right Oka…" at bounding box center [332, 120] width 277 height 64
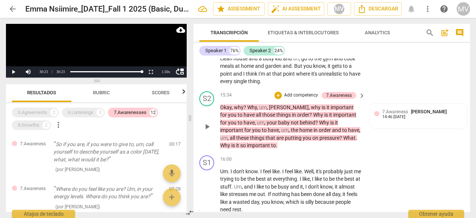
drag, startPoint x: 220, startPoint y: 121, endPoint x: 252, endPoint y: 163, distance: 52.5
click at [252, 152] on div "S2 play_arrow pause 15:34 + Add competency 7.Awareness keyboard_arrow_right Oka…" at bounding box center [332, 120] width 277 height 64
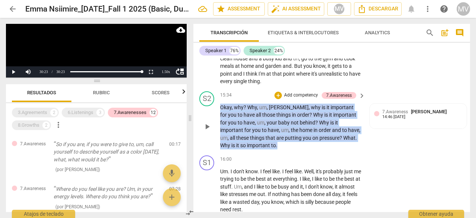
drag, startPoint x: 252, startPoint y: 163, endPoint x: 216, endPoint y: 122, distance: 54.1
click at [217, 118] on div "S2 play_arrow pause 15:34 + Add competency 7.Awareness keyboard_arrow_right Oka…" at bounding box center [332, 120] width 277 height 64
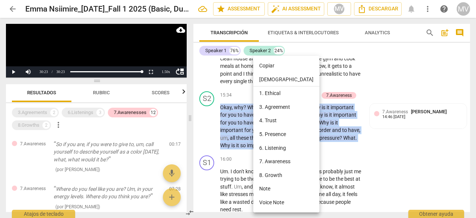
click at [289, 63] on li "Copiar" at bounding box center [286, 66] width 66 height 14
copy p "Okay , why ? Why , um , [PERSON_NAME] , why is it important for you to have all…"
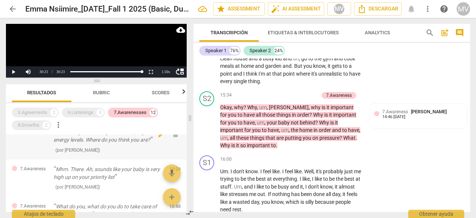
scroll to position [74, 0]
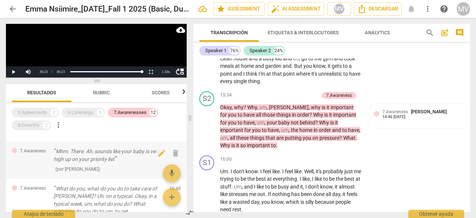
click at [57, 149] on p "Mhm. There. Ah, sounds like your baby is very high up on your priority list" at bounding box center [109, 154] width 110 height 15
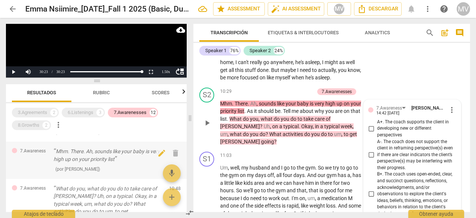
click at [66, 160] on p "Mhm. There. Ah, sounds like your baby is very high up on your priority list" at bounding box center [109, 154] width 110 height 15
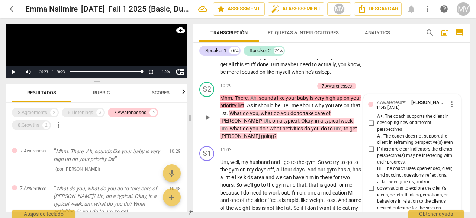
scroll to position [845, 0]
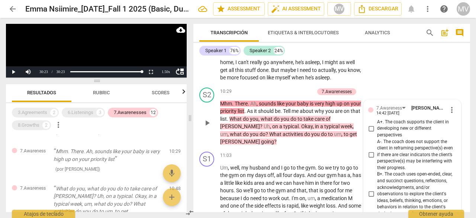
click at [73, 130] on div "3.Agreements 2 6.Listenings 3 7.Awarenesses 12 8.Growths 2 more_vert" at bounding box center [99, 118] width 175 height 25
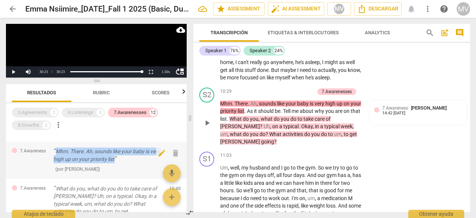
drag, startPoint x: 54, startPoint y: 147, endPoint x: 118, endPoint y: 159, distance: 65.1
click at [118, 159] on p "Mhm. There. Ah, sounds like your baby is very high up on your priority list" at bounding box center [109, 154] width 110 height 15
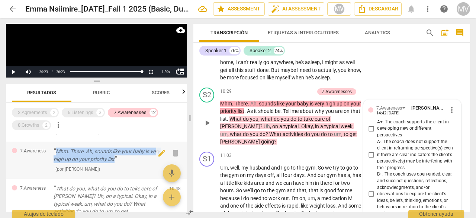
drag, startPoint x: 57, startPoint y: 151, endPoint x: 115, endPoint y: 160, distance: 59.0
click at [118, 160] on p "Mhm. There. Ah, sounds like your baby is very high up on your priority list" at bounding box center [109, 154] width 110 height 15
copy p "Mhm. There. Ah, sounds like your baby is very high up on your priority list"
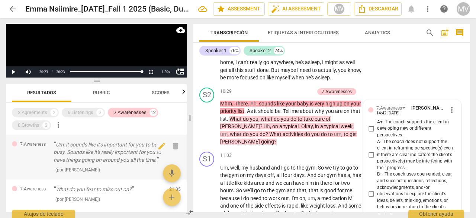
scroll to position [409, 0]
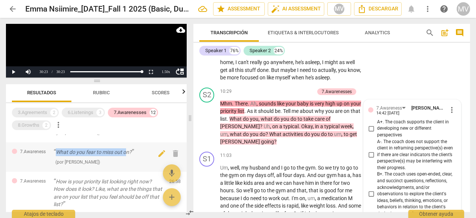
drag, startPoint x: 56, startPoint y: 150, endPoint x: 136, endPoint y: 153, distance: 80.4
click at [135, 152] on p "What do you fear to miss out on?" at bounding box center [109, 152] width 110 height 8
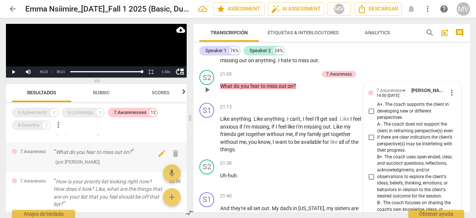
scroll to position [2438, 0]
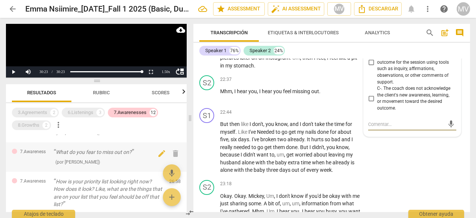
drag, startPoint x: 136, startPoint y: 153, endPoint x: 131, endPoint y: 153, distance: 5.6
click at [131, 153] on p "What do you fear to miss out on?" at bounding box center [109, 152] width 110 height 8
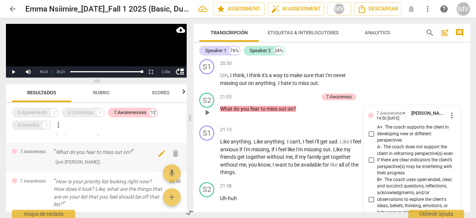
scroll to position [2182, 0]
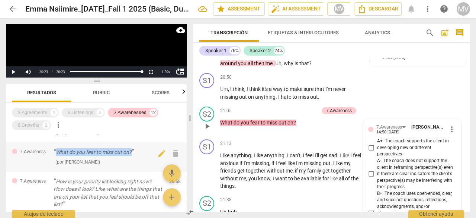
drag, startPoint x: 57, startPoint y: 151, endPoint x: 135, endPoint y: 151, distance: 78.5
click at [135, 151] on p "What do you fear to miss out on?" at bounding box center [109, 152] width 110 height 8
copy p "What do you fear to miss out on?"
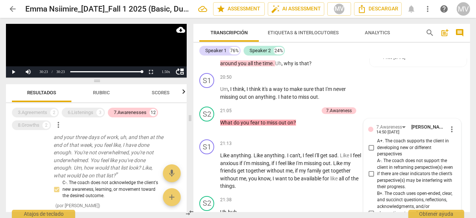
scroll to position [561, 0]
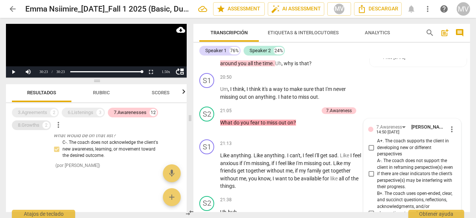
click at [28, 122] on div "8.Growths" at bounding box center [29, 124] width 22 height 7
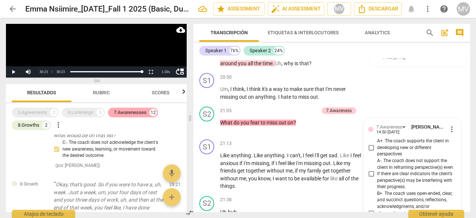
click at [126, 112] on div "7.Awarenesses" at bounding box center [130, 112] width 33 height 7
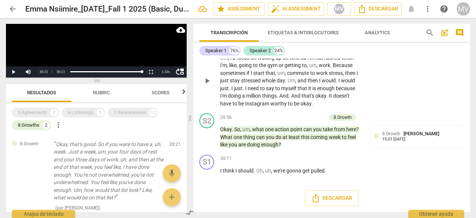
scroll to position [3516, 0]
click at [246, 129] on span "um" at bounding box center [246, 129] width 7 height 6
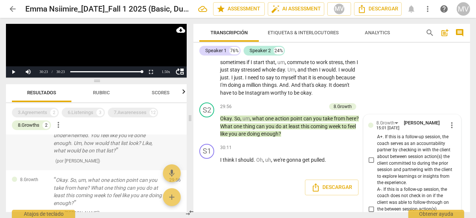
scroll to position [57, 0]
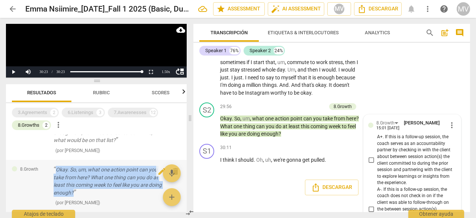
drag, startPoint x: 57, startPoint y: 169, endPoint x: 91, endPoint y: 193, distance: 41.7
click at [91, 193] on p "Okay. So, um, what one action point can you take from here? What one thing can …" at bounding box center [109, 181] width 110 height 31
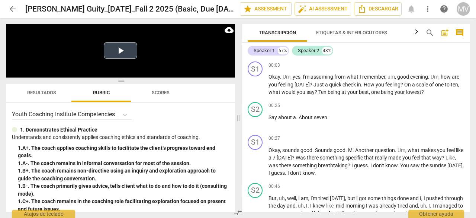
click at [117, 51] on button "Play Video" at bounding box center [120, 50] width 33 height 17
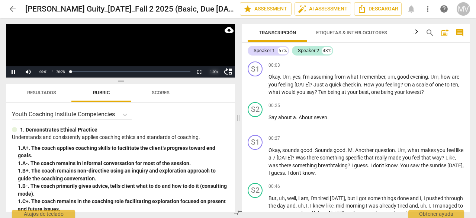
click at [218, 70] on div "1.00 x" at bounding box center [214, 71] width 15 height 11
click at [218, 53] on li "1.5x" at bounding box center [214, 54] width 15 height 8
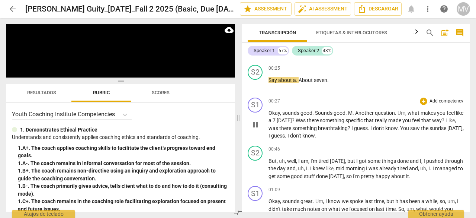
scroll to position [74, 0]
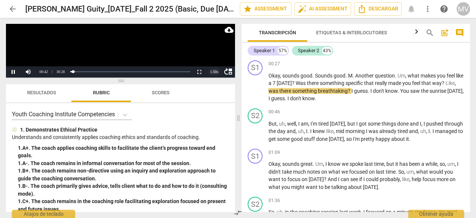
click at [214, 71] on div "1.50 x" at bounding box center [214, 71] width 15 height 11
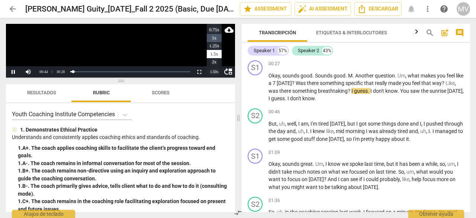
click at [216, 38] on li "1x" at bounding box center [214, 38] width 15 height 8
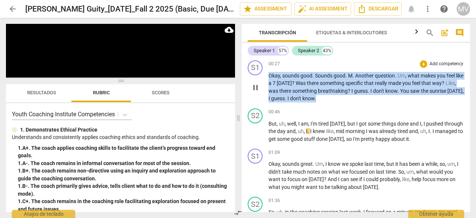
drag, startPoint x: 269, startPoint y: 76, endPoint x: 345, endPoint y: 102, distance: 79.8
click at [345, 102] on div "S1 play_arrow pause 00:27 + Add competency keyboard_arrow_right Okay , sounds g…" at bounding box center [356, 81] width 228 height 48
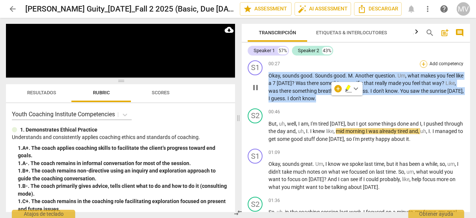
click at [421, 62] on div "+" at bounding box center [423, 63] width 7 height 7
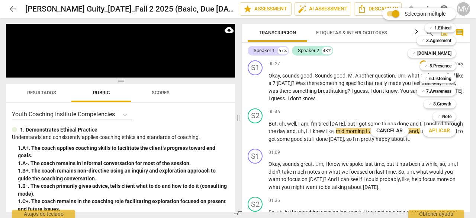
drag, startPoint x: 431, startPoint y: 92, endPoint x: 437, endPoint y: 121, distance: 29.7
click at [431, 92] on b "7.Awareness" at bounding box center [438, 91] width 25 height 9
click at [445, 133] on span "Aplicar" at bounding box center [439, 130] width 21 height 7
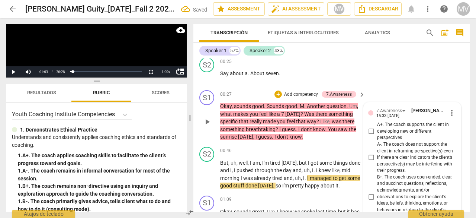
click at [443, 167] on span "A-. The coach does not support the client in reframing perspective(s) even if t…" at bounding box center [415, 157] width 76 height 33
click at [377, 162] on input "A-. The coach does not support the client in reframing perspective(s) even if t…" at bounding box center [371, 157] width 12 height 9
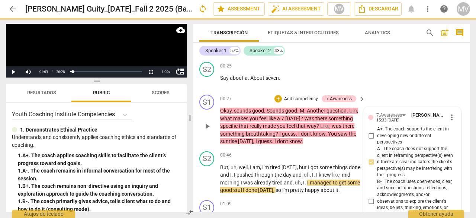
click at [371, 166] on input "A-. The coach does not support the client in reframing perspective(s) even if t…" at bounding box center [371, 161] width 12 height 9
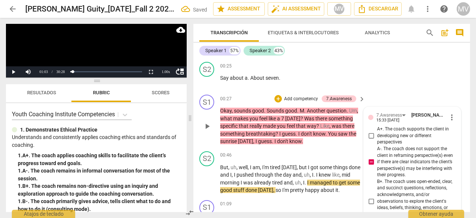
click at [371, 166] on input "A-. The coach does not support the client in reframing perspective(s) even if t…" at bounding box center [371, 161] width 12 height 9
checkbox input "false"
click at [383, 70] on div "S2 play_arrow pause 00:25 + Add competency keyboard_arrow_right Say about a . A…" at bounding box center [332, 75] width 277 height 33
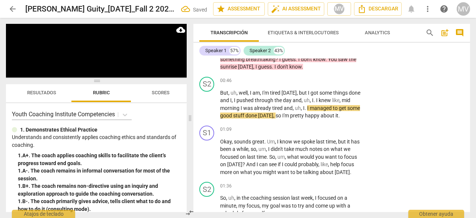
scroll to position [160, 0]
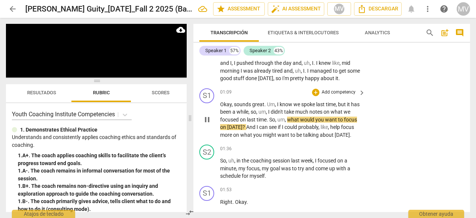
click at [275, 122] on span "So" at bounding box center [272, 119] width 6 height 6
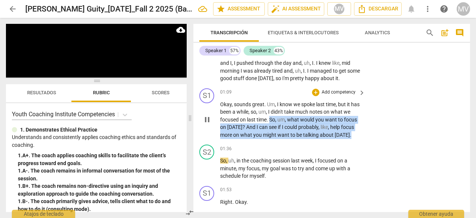
drag, startPoint x: 278, startPoint y: 128, endPoint x: 290, endPoint y: 149, distance: 24.0
click at [290, 139] on p "Okay , sounds great . Um , I know we spoke last time , but it has been a while …" at bounding box center [290, 119] width 141 height 38
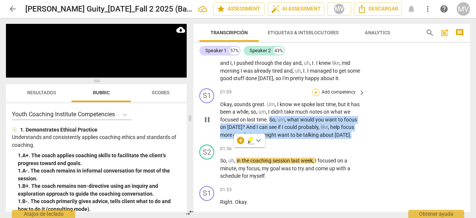
click at [314, 96] on div "+" at bounding box center [315, 92] width 7 height 7
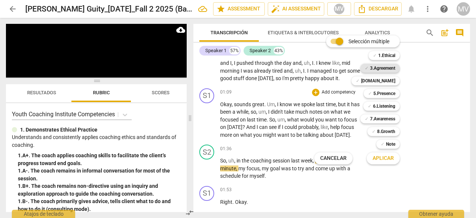
click at [387, 68] on b "3.Agreement" at bounding box center [382, 68] width 25 height 9
click at [444, 135] on div at bounding box center [238, 109] width 476 height 218
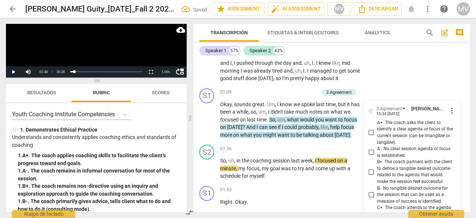
scroll to position [373, 0]
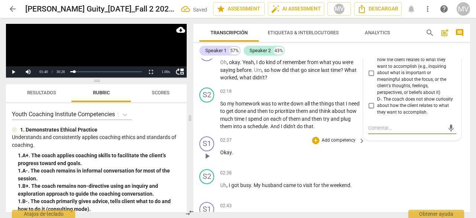
click at [438, 166] on div "S1 play_arrow pause 02:37 + Add competency keyboard_arrow_right Okay ." at bounding box center [332, 149] width 277 height 33
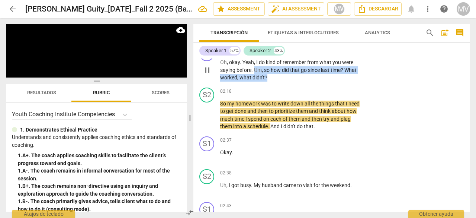
drag, startPoint x: 255, startPoint y: 86, endPoint x: 275, endPoint y: 93, distance: 21.9
click at [275, 81] on p "Oh , okay . Yeah , I do kind of remember from what you were saying before . Um …" at bounding box center [290, 69] width 141 height 23
click at [315, 54] on div "+" at bounding box center [315, 50] width 7 height 7
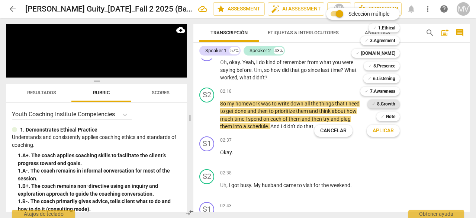
click at [391, 106] on b "8.Growth" at bounding box center [386, 103] width 18 height 9
click at [390, 132] on span "Aplicar" at bounding box center [383, 130] width 21 height 7
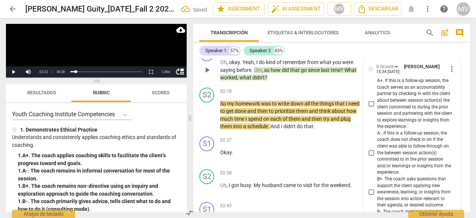
scroll to position [657, 0]
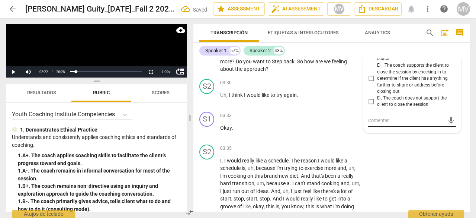
click at [402, 127] on div "mic" at bounding box center [412, 121] width 88 height 12
click at [400, 170] on div "S2 play_arrow pause 03:35 + Add competency keyboard_arrow_right I . I would rea…" at bounding box center [332, 180] width 277 height 79
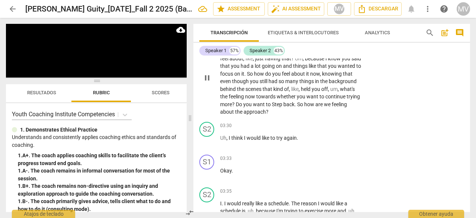
scroll to position [577, 0]
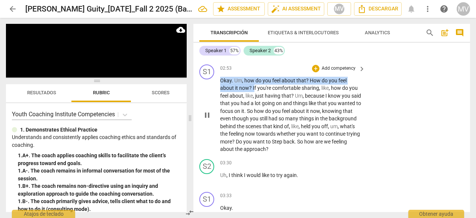
drag, startPoint x: 221, startPoint y: 95, endPoint x: 255, endPoint y: 103, distance: 34.8
click at [255, 103] on p "Okay . Um , how do you feel about that ? How do you feel about it now ? If you'…" at bounding box center [290, 115] width 141 height 76
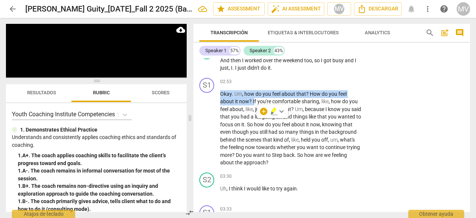
scroll to position [552, 0]
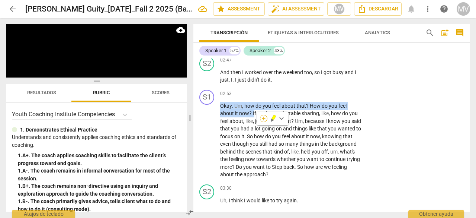
click at [262, 117] on div "+" at bounding box center [263, 118] width 7 height 7
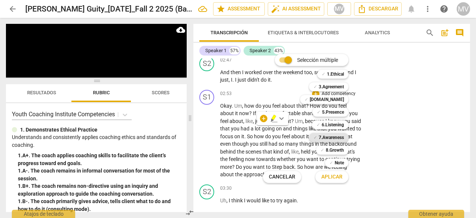
click at [327, 135] on b "7.Awareness" at bounding box center [331, 137] width 25 height 9
drag, startPoint x: 327, startPoint y: 177, endPoint x: 440, endPoint y: 174, distance: 112.4
click at [327, 177] on span "Aplicar" at bounding box center [332, 176] width 21 height 7
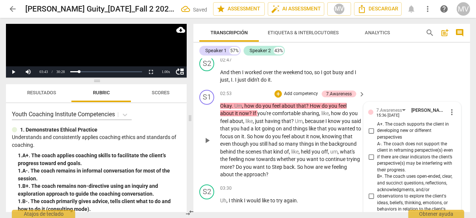
scroll to position [793, 0]
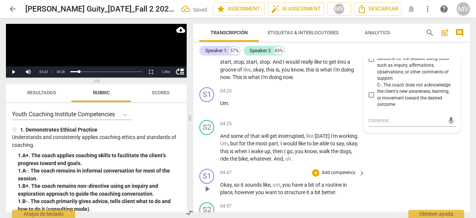
click at [438, 182] on div "S1 play_arrow pause 04:47 + Add competency keyboard_arrow_right Okay , so it so…" at bounding box center [332, 182] width 277 height 33
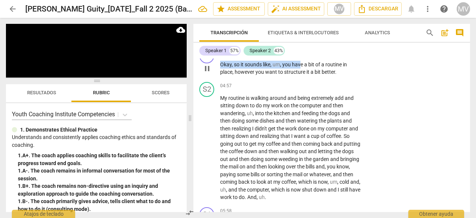
scroll to position [912, 0]
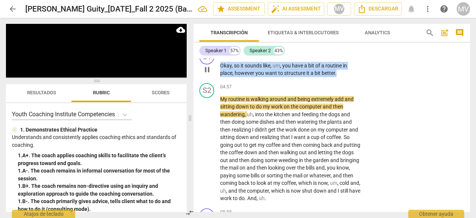
drag, startPoint x: 220, startPoint y: 61, endPoint x: 342, endPoint y: 92, distance: 125.5
click at [342, 80] on div "S1 play_arrow pause 04:47 + Add competency keyboard_arrow_right Okay , so it so…" at bounding box center [332, 63] width 277 height 33
click at [315, 57] on div "+" at bounding box center [315, 53] width 7 height 7
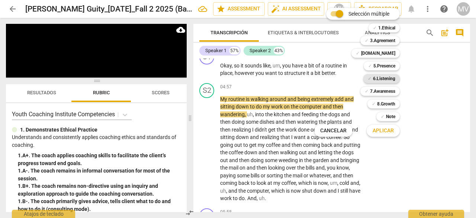
click at [382, 75] on b "6.Listening" at bounding box center [384, 78] width 22 height 9
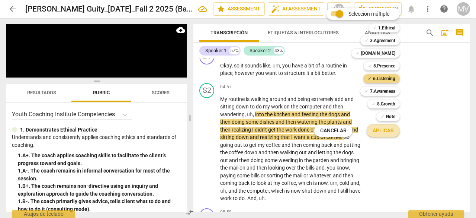
click at [386, 130] on span "Aplicar" at bounding box center [383, 130] width 21 height 7
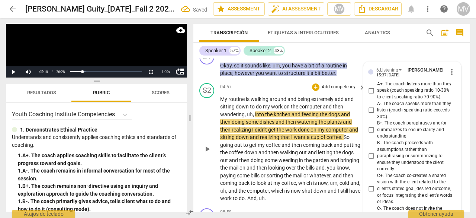
scroll to position [1140, 0]
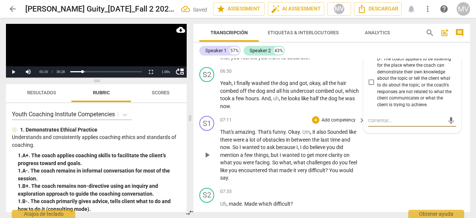
click at [393, 170] on div "S1 play_arrow pause 07:11 + Add competency keyboard_arrow_right That's amazing …" at bounding box center [332, 149] width 277 height 72
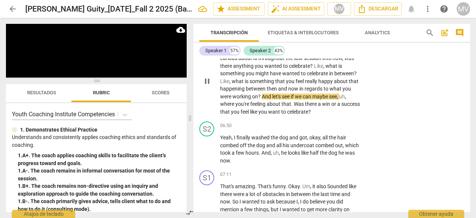
scroll to position [1081, 0]
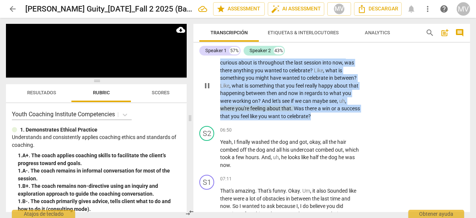
drag, startPoint x: 221, startPoint y: 62, endPoint x: 337, endPoint y: 134, distance: 137.0
click at [337, 120] on p "Okay , um , so one thing I wanted to touch on that I was curious about is throu…" at bounding box center [290, 85] width 141 height 69
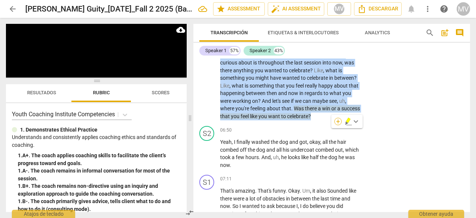
click at [338, 121] on div "+" at bounding box center [338, 121] width 7 height 7
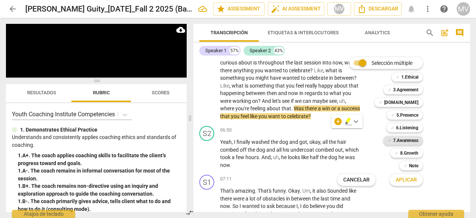
click at [393, 140] on b "7.Awareness" at bounding box center [405, 140] width 25 height 9
drag, startPoint x: 410, startPoint y: 182, endPoint x: 440, endPoint y: 176, distance: 30.3
click at [410, 182] on span "Aplicar" at bounding box center [406, 179] width 21 height 7
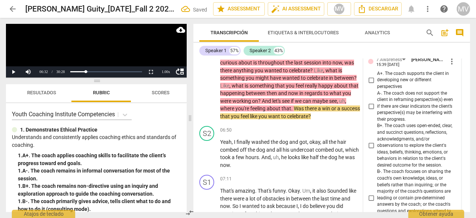
scroll to position [1273, 0]
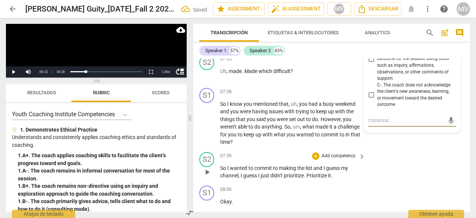
click at [441, 178] on div "S2 play_arrow pause 07:59 + Add competency keyboard_arrow_right So I wanted to …" at bounding box center [332, 165] width 277 height 33
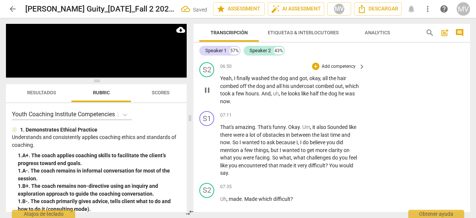
scroll to position [1161, 0]
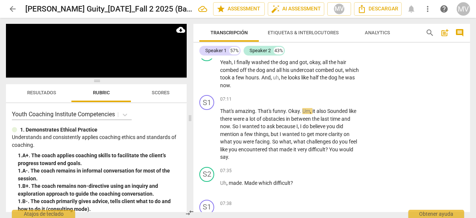
click at [168, 52] on video at bounding box center [96, 51] width 181 height 54
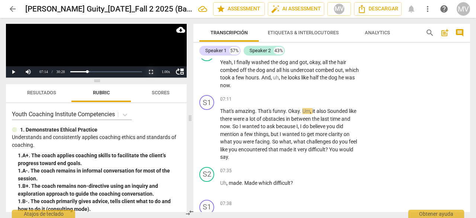
click at [151, 71] on button "Non-Fullscreen" at bounding box center [151, 71] width 15 height 11
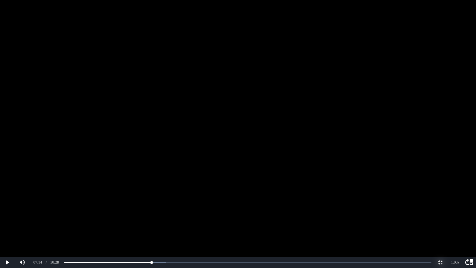
click at [440, 217] on button "Non-Fullscreen" at bounding box center [440, 262] width 15 height 11
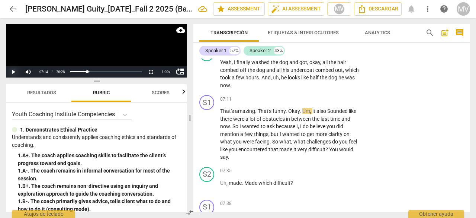
click at [13, 68] on button "Play" at bounding box center [13, 71] width 15 height 11
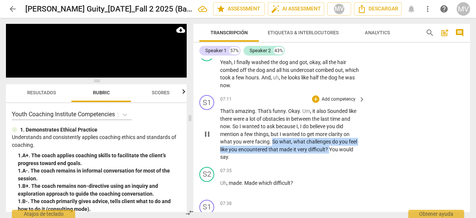
drag, startPoint x: 272, startPoint y: 154, endPoint x: 330, endPoint y: 165, distance: 59.8
click at [330, 161] on p "That's amazing . That's funny . Okay . Um , it also Sounded like there were a l…" at bounding box center [290, 134] width 141 height 54
click at [316, 103] on div "+" at bounding box center [315, 98] width 7 height 7
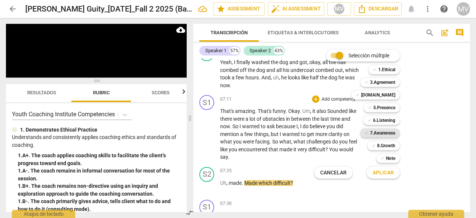
click at [391, 135] on b "7.Awareness" at bounding box center [382, 132] width 25 height 9
drag, startPoint x: 396, startPoint y: 175, endPoint x: 435, endPoint y: 169, distance: 39.5
click at [396, 175] on button "Aplicar" at bounding box center [383, 172] width 33 height 13
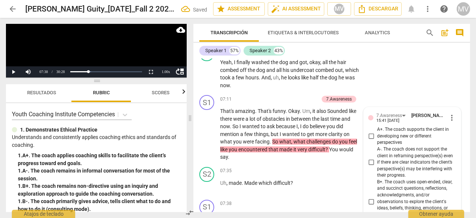
scroll to position [1409, 0]
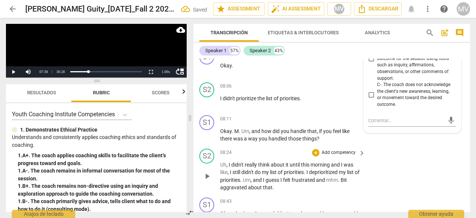
click at [438, 187] on div "S2 play_arrow pause 08:24 + Add competency keyboard_arrow_right Uh , I didn't r…" at bounding box center [332, 170] width 277 height 49
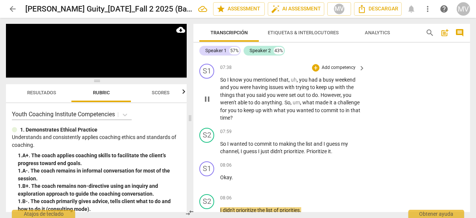
scroll to position [1460, 0]
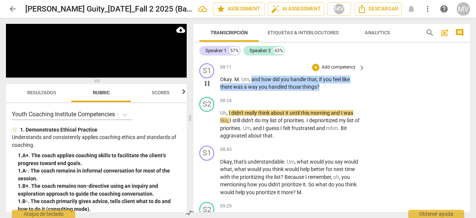
drag, startPoint x: 252, startPoint y: 95, endPoint x: 332, endPoint y: 98, distance: 80.8
click at [332, 91] on p "Okay . M . Um , and how did you handle that , if you feel like there was a way …" at bounding box center [290, 83] width 141 height 15
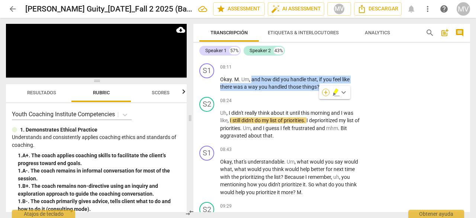
click at [327, 92] on div "+" at bounding box center [325, 92] width 7 height 7
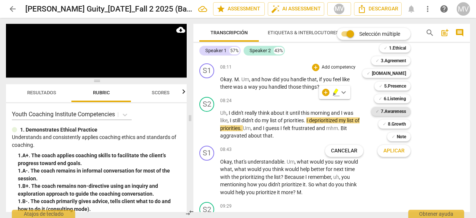
click at [400, 110] on b "7.Awareness" at bounding box center [393, 111] width 25 height 9
click at [394, 151] on span "Aplicar" at bounding box center [394, 150] width 21 height 7
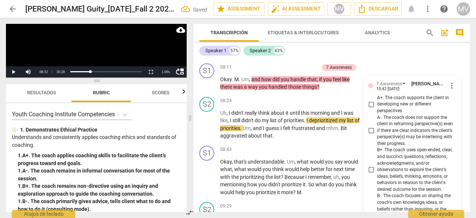
scroll to position [1676, 0]
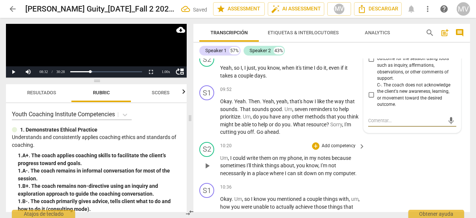
click at [395, 180] on div "S2 play_arrow pause 10:20 + Add competency keyboard_arrow_right Um , I could wr…" at bounding box center [332, 159] width 277 height 41
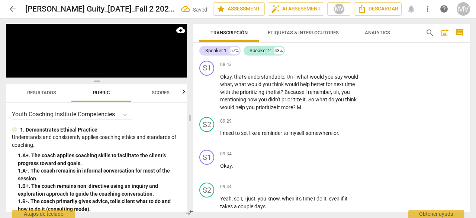
scroll to position [1527, 0]
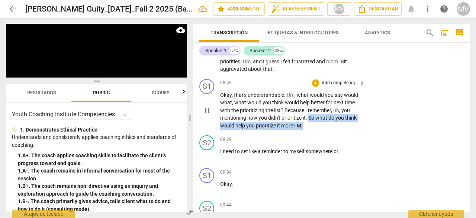
drag, startPoint x: 310, startPoint y: 131, endPoint x: 311, endPoint y: 140, distance: 8.4
click at [311, 130] on p "Okay , that's understandable . Um , what would you say would what , what would …" at bounding box center [290, 110] width 141 height 38
click at [317, 87] on div "+" at bounding box center [315, 82] width 7 height 7
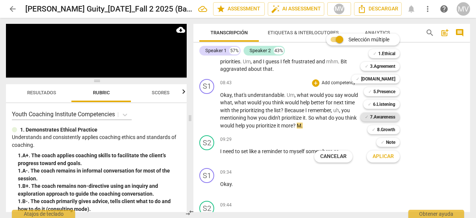
click at [390, 118] on b "7.Awareness" at bounding box center [382, 116] width 25 height 9
click at [385, 159] on span "Aplicar" at bounding box center [383, 156] width 21 height 7
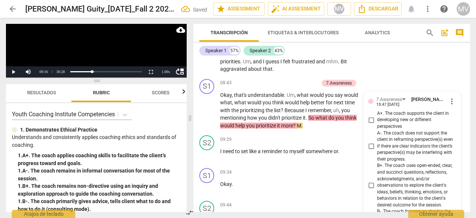
scroll to position [1758, 0]
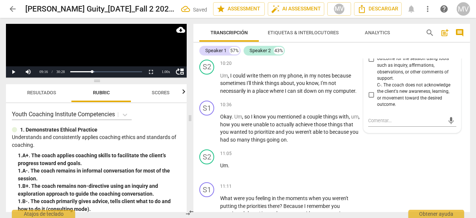
click at [441, 168] on div "S2 play_arrow pause 11:05 + Add competency keyboard_arrow_right Um ." at bounding box center [332, 162] width 277 height 33
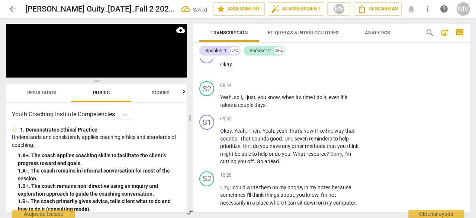
scroll to position [1609, 0]
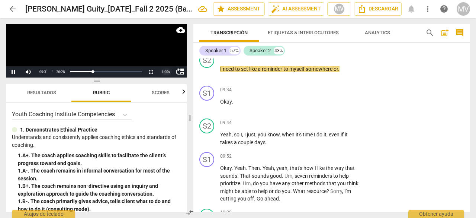
click at [169, 71] on div "1.00 x" at bounding box center [166, 71] width 15 height 11
click at [167, 54] on li "1.5x" at bounding box center [166, 54] width 15 height 8
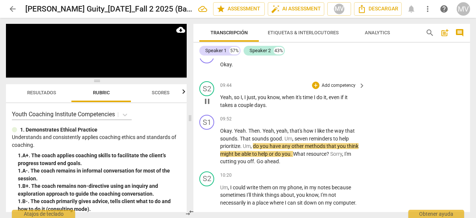
scroll to position [1684, 0]
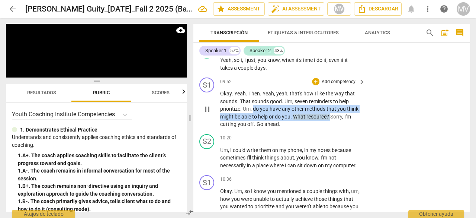
drag, startPoint x: 254, startPoint y: 124, endPoint x: 332, endPoint y: 131, distance: 78.5
click at [332, 128] on p "Okay . Yeah . Then . Yeah , yeah , that's how I like the way that sounds . That…" at bounding box center [290, 109] width 141 height 38
click at [316, 85] on div "+" at bounding box center [315, 81] width 7 height 7
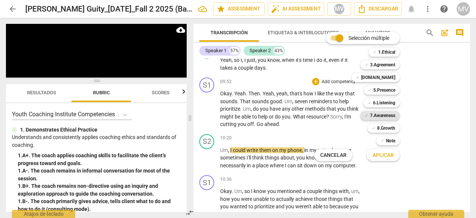
click at [388, 116] on b "7.Awareness" at bounding box center [382, 115] width 25 height 9
click at [384, 155] on span "Aplicar" at bounding box center [383, 154] width 21 height 7
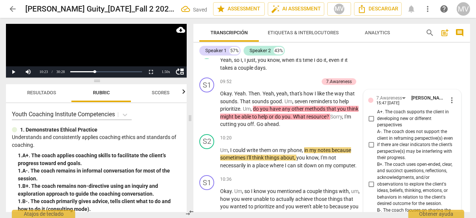
scroll to position [1914, 0]
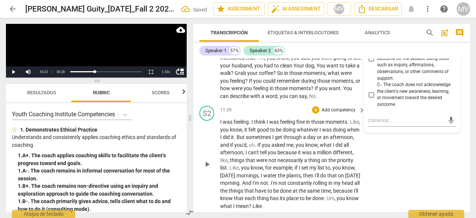
click at [399, 178] on div "S2 play_arrow pause 11:39 + Add competency keyboard_arrow_right I was feeling .…" at bounding box center [332, 158] width 277 height 110
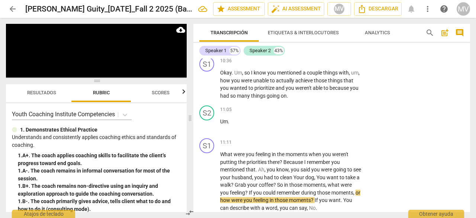
scroll to position [1955, 0]
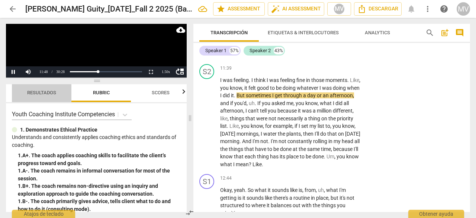
click at [39, 96] on span "Resultados" at bounding box center [41, 93] width 47 height 10
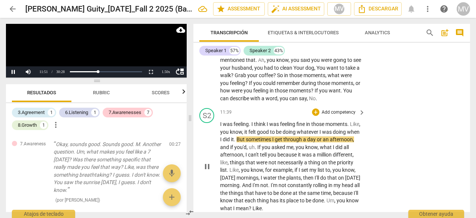
scroll to position [1881, 0]
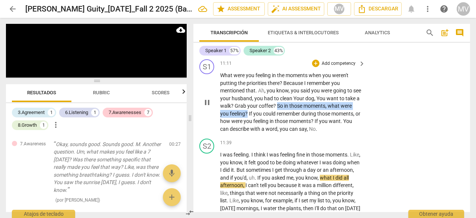
drag, startPoint x: 292, startPoint y: 119, endPoint x: 260, endPoint y: 129, distance: 33.4
click at [260, 129] on p "What were you feeling in the moments when you weren't putting the priorities th…" at bounding box center [290, 101] width 141 height 61
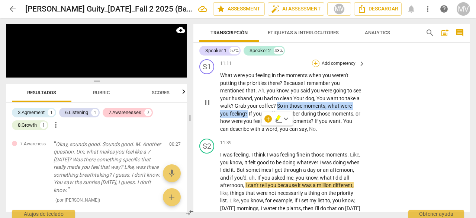
click at [315, 67] on div "+" at bounding box center [315, 63] width 7 height 7
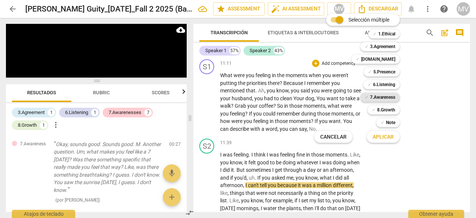
click at [383, 94] on b "7.Awareness" at bounding box center [382, 97] width 25 height 9
click at [388, 139] on span "Aplicar" at bounding box center [383, 136] width 21 height 7
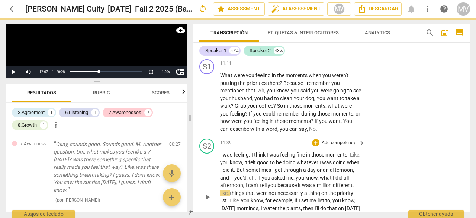
click at [425, 164] on div "S1 play_arrow pause 00:03 + Add competency keyboard_arrow_right Okay . Um , yes…" at bounding box center [332, 134] width 277 height 153
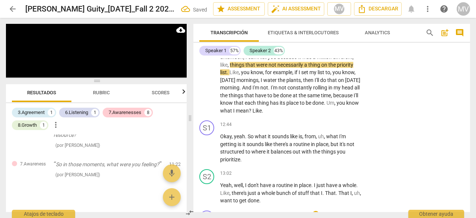
scroll to position [2018, 0]
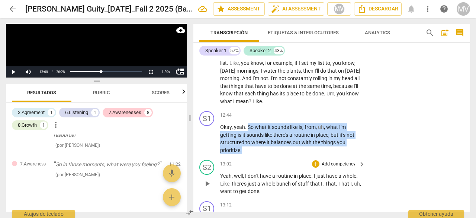
drag, startPoint x: 248, startPoint y: 145, endPoint x: 258, endPoint y: 178, distance: 34.3
click at [258, 178] on div "S1 play_arrow pause 00:03 + Add competency keyboard_arrow_right Okay . Um , yes…" at bounding box center [332, 134] width 277 height 153
click at [316, 119] on div "+" at bounding box center [315, 114] width 7 height 7
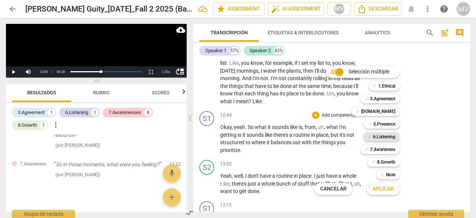
click at [390, 138] on b "6.Listening" at bounding box center [384, 136] width 22 height 9
click at [387, 192] on span "Aplicar" at bounding box center [383, 188] width 21 height 7
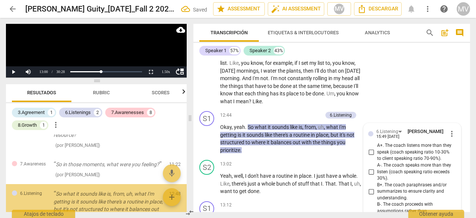
scroll to position [540, 0]
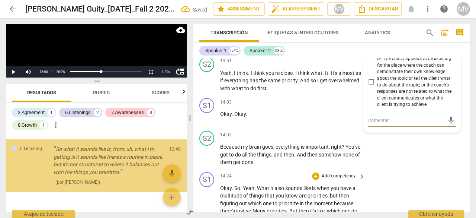
click at [458, 186] on div "S1 play_arrow pause 14:24 + Add competency keyboard_arrow_right Okay . So . Yea…" at bounding box center [332, 208] width 277 height 79
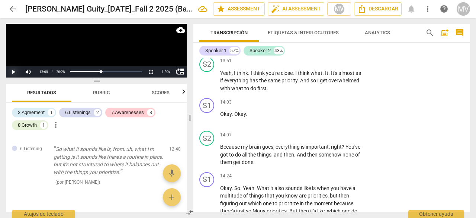
click at [13, 72] on button "Play" at bounding box center [13, 71] width 15 height 11
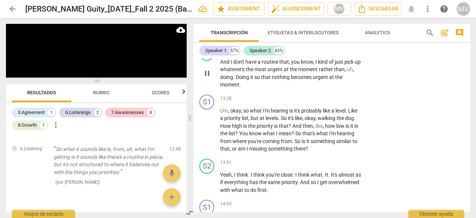
scroll to position [2196, 0]
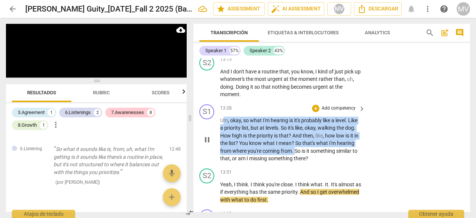
drag, startPoint x: 222, startPoint y: 136, endPoint x: 315, endPoint y: 166, distance: 97.3
click at [315, 162] on p "Um , okay , so what I'm hearing is it's probably like a level . Like a priority…" at bounding box center [290, 139] width 141 height 46
click at [318, 112] on div "+" at bounding box center [315, 108] width 7 height 7
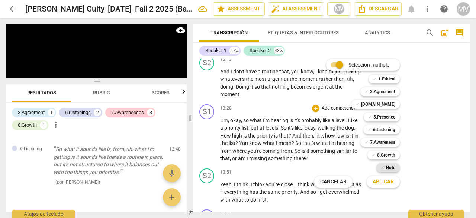
drag, startPoint x: 385, startPoint y: 128, endPoint x: 392, endPoint y: 171, distance: 43.1
click at [385, 128] on b "6.Listening" at bounding box center [384, 129] width 22 height 9
click at [390, 186] on button "Aplicar" at bounding box center [383, 181] width 33 height 13
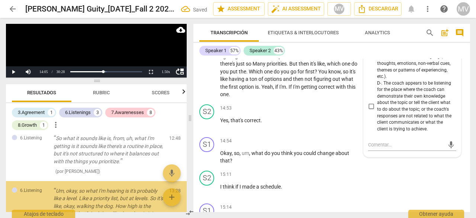
scroll to position [599, 0]
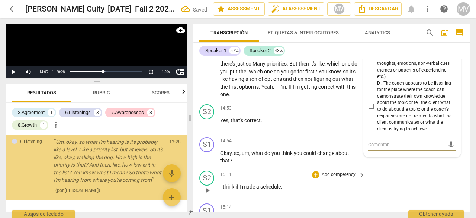
click at [425, 197] on div "S2 play_arrow pause 15:11 + Add competency keyboard_arrow_right I think if I ma…" at bounding box center [332, 183] width 277 height 33
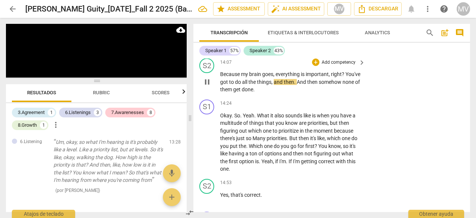
scroll to position [2417, 0]
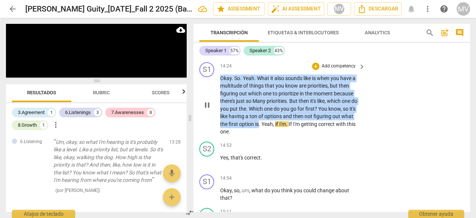
drag, startPoint x: 222, startPoint y: 94, endPoint x: 260, endPoint y: 135, distance: 56.1
click at [260, 135] on p "Okay . So . Yeah . What it also sounds like is when you have a multitude of thi…" at bounding box center [290, 104] width 141 height 61
click at [313, 70] on div "+" at bounding box center [315, 66] width 7 height 7
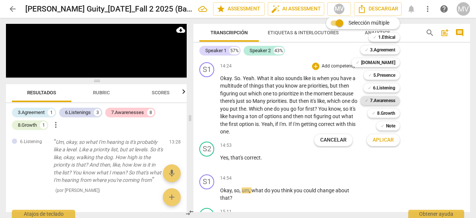
click at [384, 99] on b "7.Awareness" at bounding box center [382, 100] width 25 height 9
click at [389, 142] on span "Aplicar" at bounding box center [383, 139] width 21 height 7
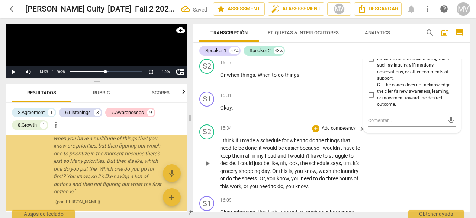
scroll to position [678, 0]
click at [417, 179] on div "S2 play_arrow pause 15:34 + Add competency keyboard_arrow_right I think if I ma…" at bounding box center [332, 157] width 277 height 72
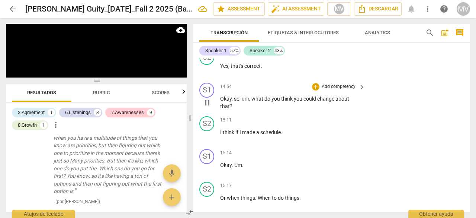
scroll to position [2520, 0]
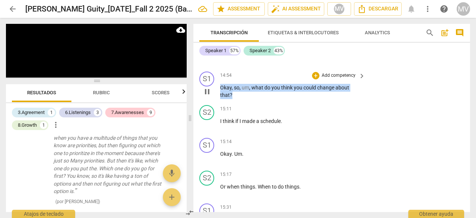
drag, startPoint x: 221, startPoint y: 102, endPoint x: 236, endPoint y: 116, distance: 20.8
click at [236, 102] on div "S1 play_arrow pause 14:54 + Add competency keyboard_arrow_right Okay , so , um …" at bounding box center [332, 84] width 277 height 33
click at [315, 79] on div "+" at bounding box center [315, 75] width 7 height 7
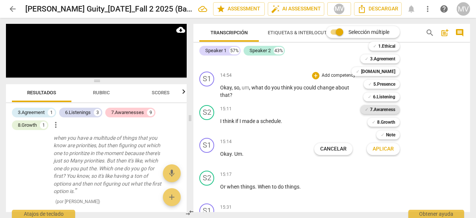
click at [374, 108] on b "7.Awareness" at bounding box center [382, 109] width 25 height 9
click at [391, 148] on span "Aplicar" at bounding box center [383, 148] width 21 height 7
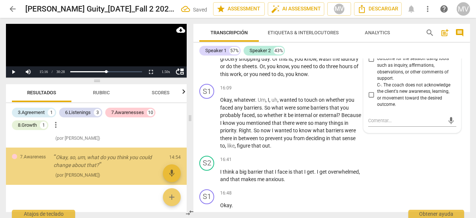
scroll to position [742, 0]
click at [418, 180] on div "S2 play_arrow pause 16:41 + Add competency keyboard_arrow_right I think a big b…" at bounding box center [332, 169] width 277 height 33
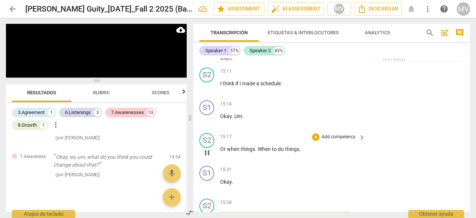
scroll to position [2726, 0]
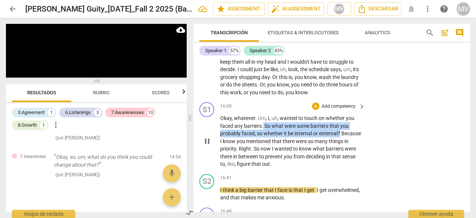
drag, startPoint x: 263, startPoint y: 140, endPoint x: 358, endPoint y: 151, distance: 95.2
click at [358, 151] on p "Okay , whatever . Um , I , uh , wanted to touch on whether you faced any barrie…" at bounding box center [290, 141] width 141 height 54
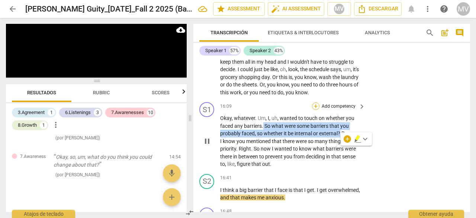
click at [314, 110] on div "+" at bounding box center [315, 105] width 7 height 7
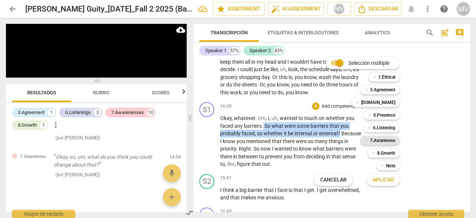
scroll to position [2902, 0]
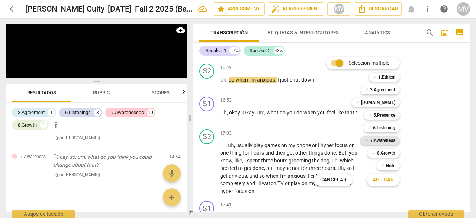
click at [379, 140] on b "7.Awareness" at bounding box center [382, 140] width 25 height 9
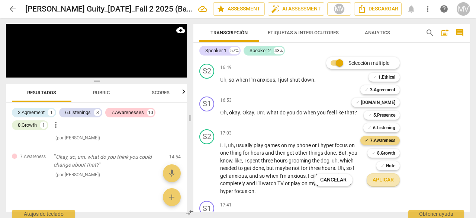
click at [380, 180] on span "Aplicar" at bounding box center [383, 179] width 21 height 7
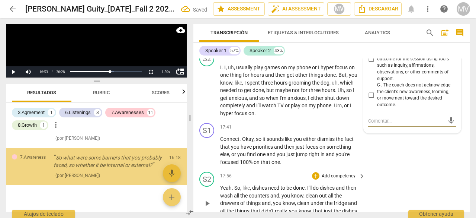
scroll to position [783, 0]
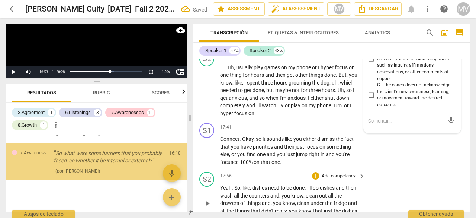
click at [381, 203] on div "S2 play_arrow pause 17:56 + Add competency keyboard_arrow_right Yeah . So , lik…" at bounding box center [332, 197] width 277 height 57
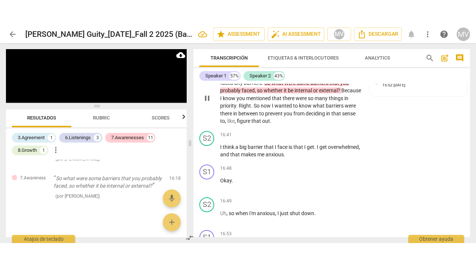
scroll to position [3000, 0]
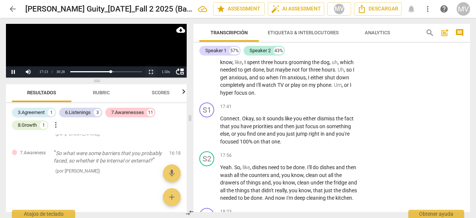
click at [151, 73] on button "Non-Fullscreen" at bounding box center [151, 71] width 15 height 11
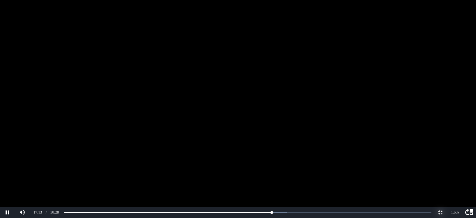
scroll to position [768, 0]
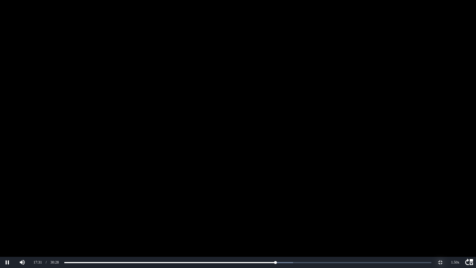
click at [442, 217] on button "Non-Fullscreen" at bounding box center [440, 262] width 15 height 11
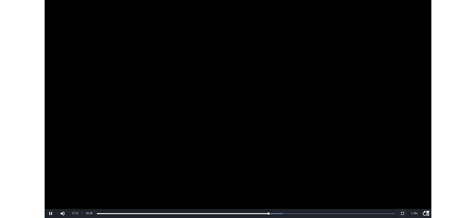
scroll to position [783, 0]
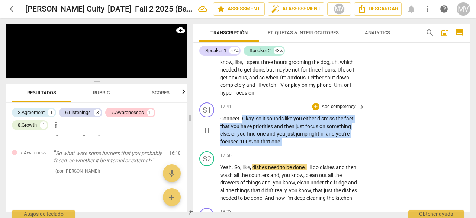
drag, startPoint x: 243, startPoint y: 133, endPoint x: 292, endPoint y: 158, distance: 55.3
click at [292, 145] on p "Connect . Okay , so it sounds like you either dismiss the fact that you have pr…" at bounding box center [290, 130] width 141 height 31
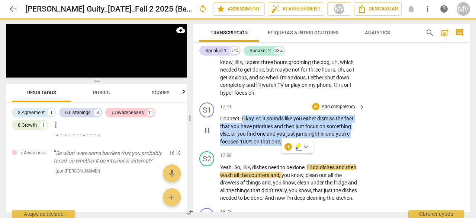
click at [319, 110] on div "+ Add competency" at bounding box center [334, 106] width 44 height 7
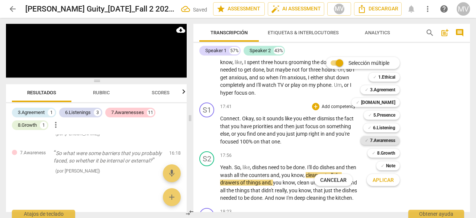
click at [381, 141] on b "7.Awareness" at bounding box center [382, 140] width 25 height 9
click at [387, 181] on span "Aplicar" at bounding box center [383, 179] width 21 height 7
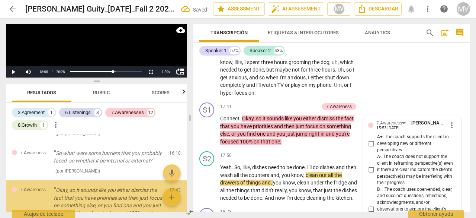
scroll to position [835, 0]
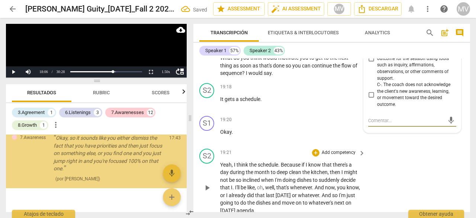
click at [401, 204] on div "S2 play_arrow pause 19:21 + Add competency keyboard_arrow_right Yeah , I think …" at bounding box center [332, 182] width 277 height 72
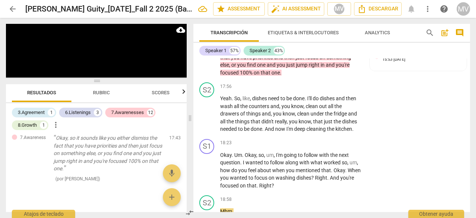
scroll to position [3234, 0]
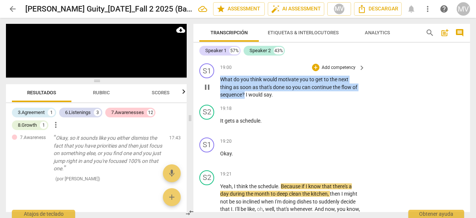
drag, startPoint x: 220, startPoint y: 94, endPoint x: 245, endPoint y: 111, distance: 29.7
click at [245, 99] on p "What do you think would motivate you to get to the next thing as soon as that's…" at bounding box center [290, 87] width 141 height 23
click at [313, 71] on div "+" at bounding box center [315, 67] width 7 height 7
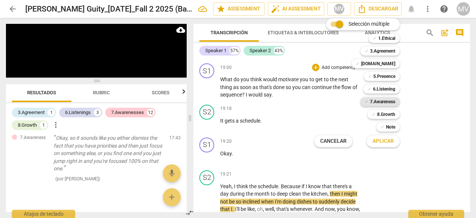
click at [381, 99] on b "7.Awareness" at bounding box center [382, 101] width 25 height 9
click at [384, 139] on span "Aplicar" at bounding box center [383, 140] width 21 height 7
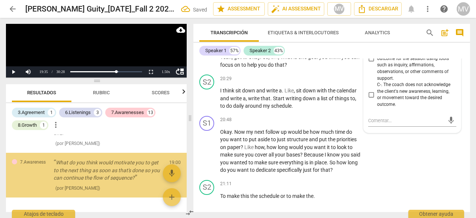
scroll to position [888, 0]
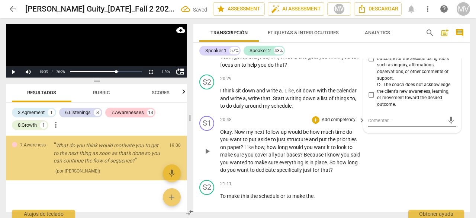
click at [399, 177] on div "S1 play_arrow pause 20:48 + Add competency keyboard_arrow_right Okay . Now my n…" at bounding box center [332, 145] width 277 height 64
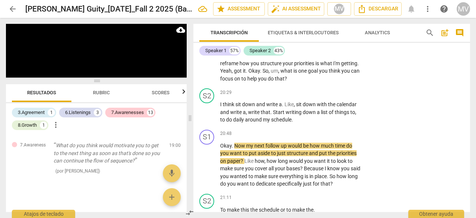
scroll to position [3423, 0]
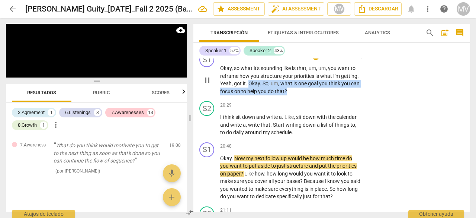
drag, startPoint x: 248, startPoint y: 100, endPoint x: 295, endPoint y: 104, distance: 47.8
click at [295, 95] on p "Okay , so what it's sounding like is that , um , um , you want to reframe how y…" at bounding box center [290, 79] width 141 height 31
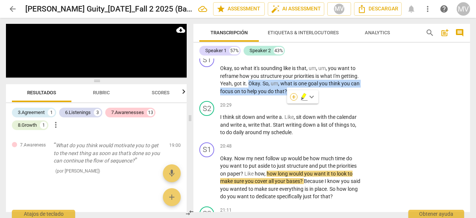
click at [294, 95] on div "+" at bounding box center [293, 96] width 7 height 7
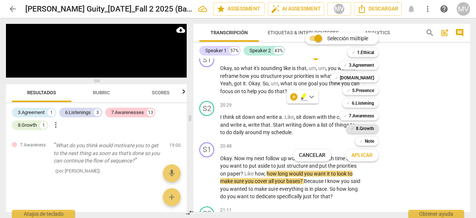
click at [364, 127] on b "8.Growth" at bounding box center [365, 128] width 18 height 9
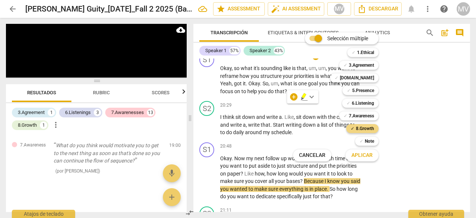
drag, startPoint x: 367, startPoint y: 154, endPoint x: 403, endPoint y: 155, distance: 35.7
click at [367, 154] on span "Aplicar" at bounding box center [362, 154] width 21 height 7
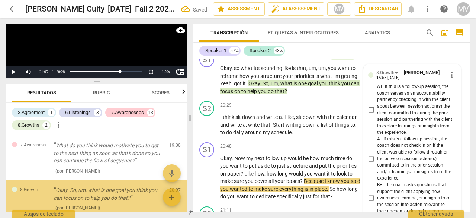
scroll to position [3712, 0]
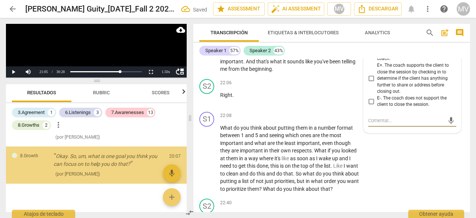
click at [409, 154] on div "S1 play_arrow pause 22:08 + Add competency keyboard_arrow_right What do you thi…" at bounding box center [332, 152] width 277 height 87
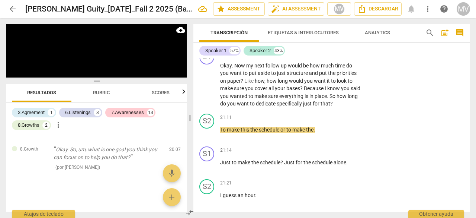
scroll to position [3489, 0]
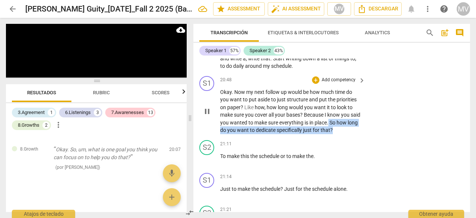
drag, startPoint x: 340, startPoint y: 138, endPoint x: 348, endPoint y: 146, distance: 11.3
click at [348, 134] on p "Okay . Now my next follow up would be how much time do you want to put aside to…" at bounding box center [290, 111] width 141 height 46
click at [316, 84] on div "+" at bounding box center [315, 79] width 7 height 7
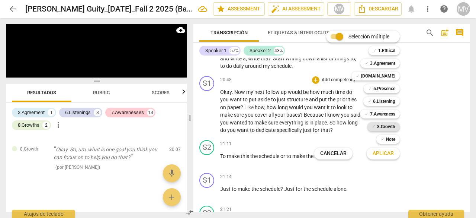
click at [390, 127] on b "8.Growth" at bounding box center [386, 126] width 18 height 9
click at [388, 153] on span "Aplicar" at bounding box center [383, 153] width 21 height 7
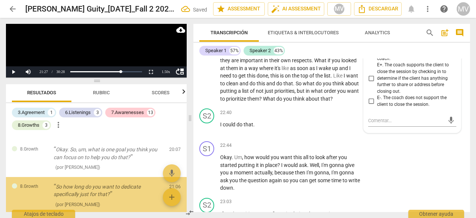
scroll to position [965, 0]
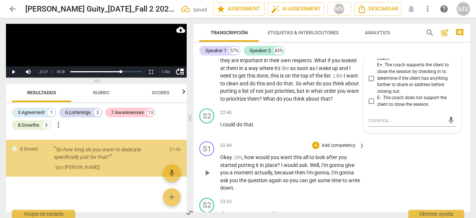
click at [406, 163] on div "S1 play_arrow pause 22:44 + Add competency keyboard_arrow_right Okay . Um , how…" at bounding box center [332, 166] width 277 height 57
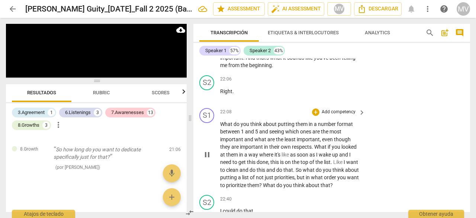
scroll to position [3728, 0]
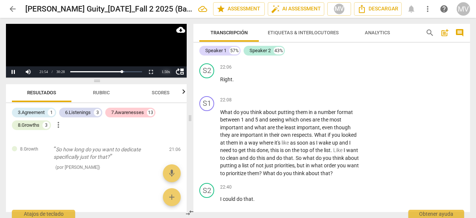
click at [164, 71] on div "1.50 x" at bounding box center [166, 71] width 15 height 11
click at [165, 61] on li "2x" at bounding box center [166, 62] width 15 height 8
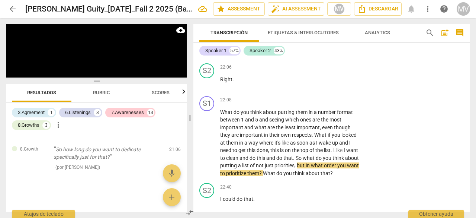
click at [13, 73] on button "Pause" at bounding box center [13, 71] width 15 height 11
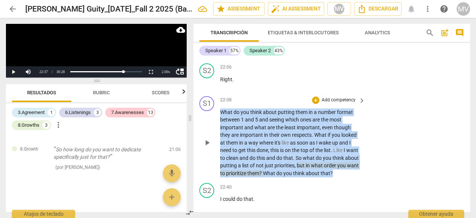
drag, startPoint x: 221, startPoint y: 128, endPoint x: 344, endPoint y: 190, distance: 138.1
click at [344, 177] on p "What do you think about putting them in a number format between 1 and 5 and see…" at bounding box center [290, 142] width 141 height 69
click at [314, 104] on div "+" at bounding box center [315, 99] width 7 height 7
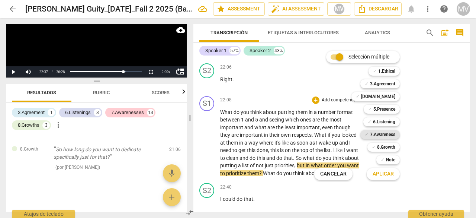
click at [392, 135] on b "7.Awareness" at bounding box center [382, 134] width 25 height 9
click at [386, 135] on b "7.Awareness" at bounding box center [382, 134] width 25 height 9
click at [383, 70] on b "1.Ethical" at bounding box center [386, 71] width 17 height 9
click at [383, 178] on button "Aplicar" at bounding box center [383, 173] width 33 height 13
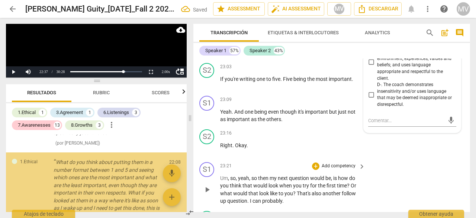
scroll to position [1040, 0]
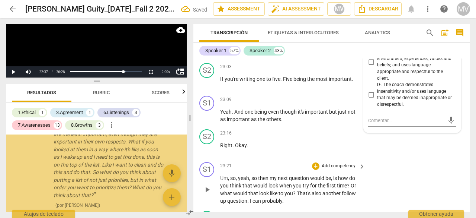
click at [383, 205] on div "S1 play_arrow pause 23:21 + Add competency keyboard_arrow_right Um , so , yeah …" at bounding box center [332, 183] width 277 height 49
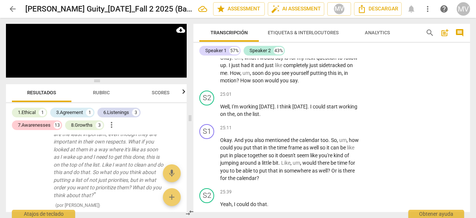
scroll to position [4160, 0]
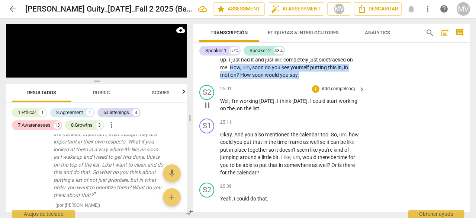
drag, startPoint x: 230, startPoint y: 82, endPoint x: 322, endPoint y: 97, distance: 93.2
click at [322, 97] on div "S1 play_arrow pause 00:03 + Add competency keyboard_arrow_right Okay . Um , yes…" at bounding box center [332, 134] width 277 height 153
click at [303, 80] on div "+" at bounding box center [305, 80] width 7 height 7
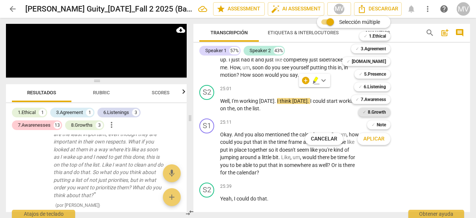
click at [364, 112] on span "✓" at bounding box center [365, 112] width 4 height 9
click at [375, 138] on span "Aplicar" at bounding box center [374, 138] width 21 height 7
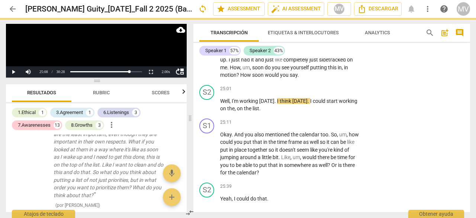
click at [422, 146] on div "S1 play_arrow pause 00:03 + Add competency keyboard_arrow_right Okay . Um , yes…" at bounding box center [332, 134] width 277 height 153
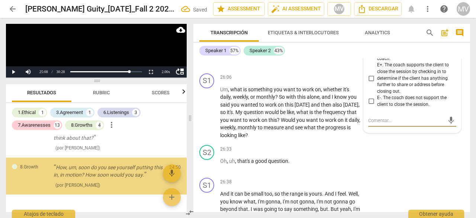
scroll to position [1116, 0]
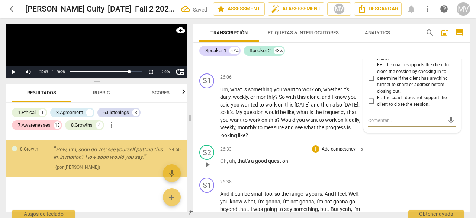
click at [418, 160] on div "S2 play_arrow pause 26:33 + Add competency keyboard_arrow_right Oh , uh , that'…" at bounding box center [332, 158] width 277 height 33
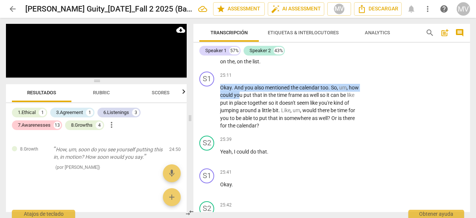
scroll to position [4477, 0]
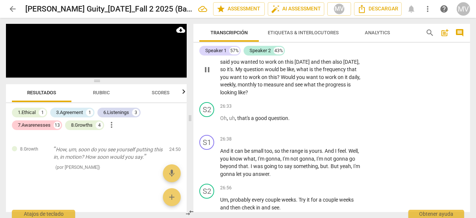
drag, startPoint x: 221, startPoint y: 102, endPoint x: 279, endPoint y: 68, distance: 66.7
click at [279, 68] on div "S1 play_arrow pause 00:03 + Add competency keyboard_arrow_right Okay . Um , yes…" at bounding box center [332, 134] width 277 height 153
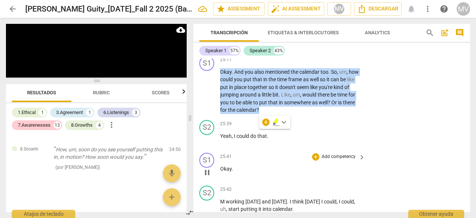
scroll to position [4216, 0]
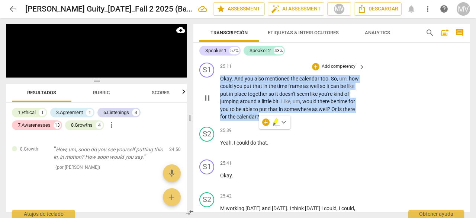
click at [249, 121] on p "Okay . And you also mentioned the calendar too . So , um , how could you put th…" at bounding box center [290, 98] width 141 height 46
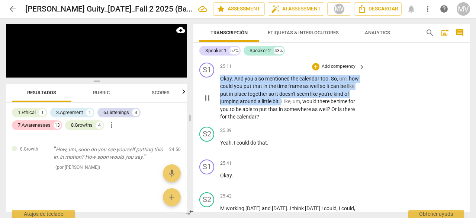
drag, startPoint x: 221, startPoint y: 90, endPoint x: 283, endPoint y: 118, distance: 67.8
click at [283, 118] on p "Okay . And you also mentioned the calendar too . So , um , how could you put th…" at bounding box center [290, 98] width 141 height 46
click at [315, 70] on div "+" at bounding box center [315, 66] width 7 height 7
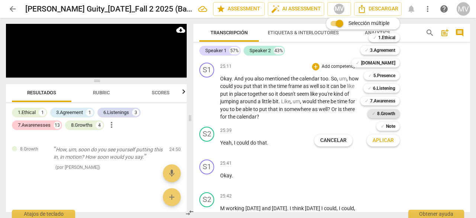
click at [373, 114] on span "✓" at bounding box center [374, 113] width 4 height 9
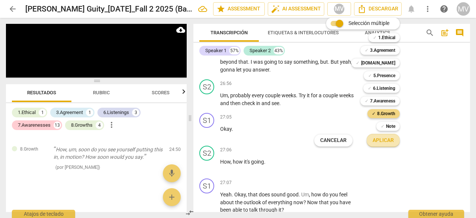
click at [390, 143] on span "Aplicar" at bounding box center [383, 140] width 21 height 7
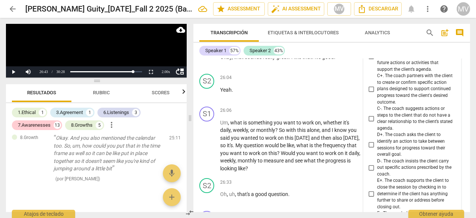
scroll to position [4405, 0]
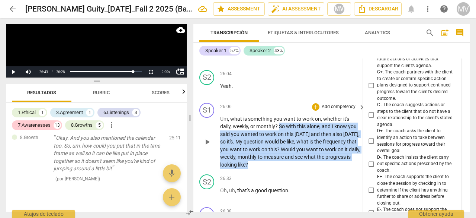
drag, startPoint x: 279, startPoint y: 143, endPoint x: 291, endPoint y: 178, distance: 37.2
click at [291, 169] on p "Um , what is something you want to work on , whether it's daily , weekly , or m…" at bounding box center [290, 142] width 141 height 54
click at [316, 111] on div "+" at bounding box center [315, 106] width 7 height 7
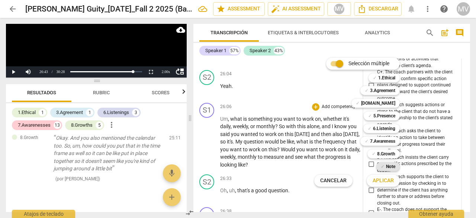
drag, startPoint x: 387, startPoint y: 156, endPoint x: 388, endPoint y: 167, distance: 12.0
click at [387, 156] on b "8.Growth" at bounding box center [386, 153] width 18 height 9
click at [389, 181] on span "Aplicar" at bounding box center [383, 180] width 21 height 7
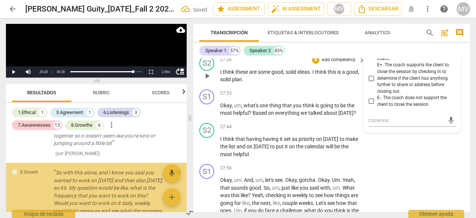
scroll to position [1232, 0]
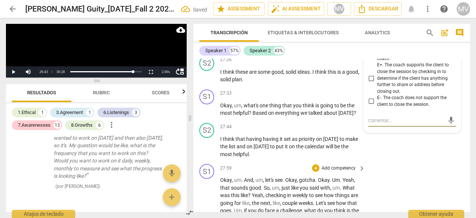
click at [416, 183] on div "S1 play_arrow pause 27:59 + Add competency keyboard_arrow_right Okay , um . And…" at bounding box center [332, 212] width 277 height 102
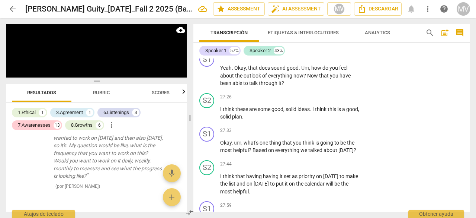
scroll to position [4878, 0]
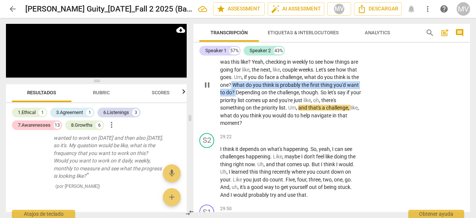
drag, startPoint x: 246, startPoint y: 99, endPoint x: 248, endPoint y: 106, distance: 7.9
click at [248, 106] on p "Okay , um . And , um , let's see . Okay , gotcha . Okay . Um . Yeah , that soun…" at bounding box center [290, 85] width 141 height 84
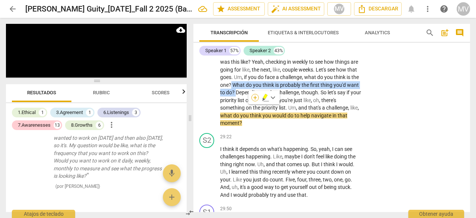
click at [254, 96] on div "+" at bounding box center [255, 97] width 7 height 7
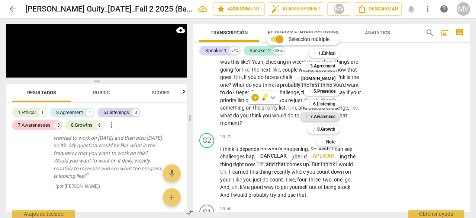
click at [324, 116] on b "7.Awareness" at bounding box center [322, 116] width 25 height 9
click at [325, 159] on span "Aplicar" at bounding box center [323, 155] width 21 height 7
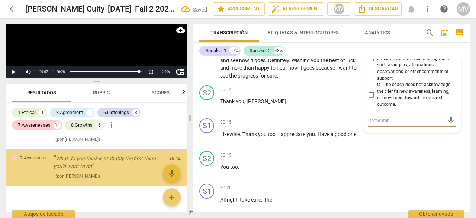
scroll to position [1288, 0]
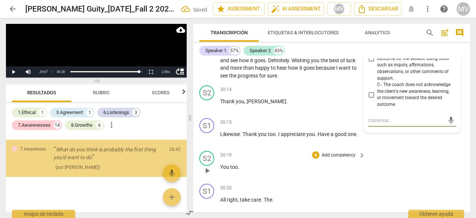
click at [426, 176] on div "S2 play_arrow pause 30:19 + Add competency keyboard_arrow_right You too ." at bounding box center [332, 164] width 277 height 33
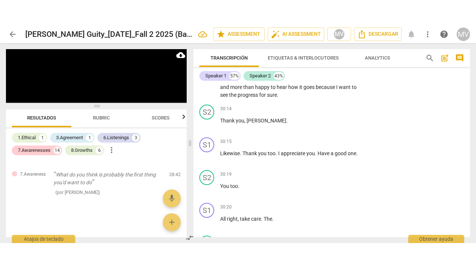
scroll to position [5138, 0]
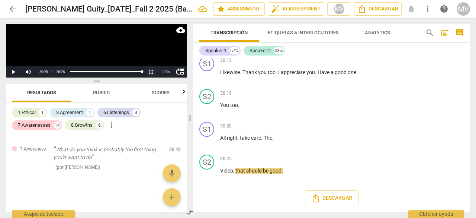
click at [150, 72] on button "Non-Fullscreen" at bounding box center [151, 71] width 15 height 11
